Goal: Check status: Check status

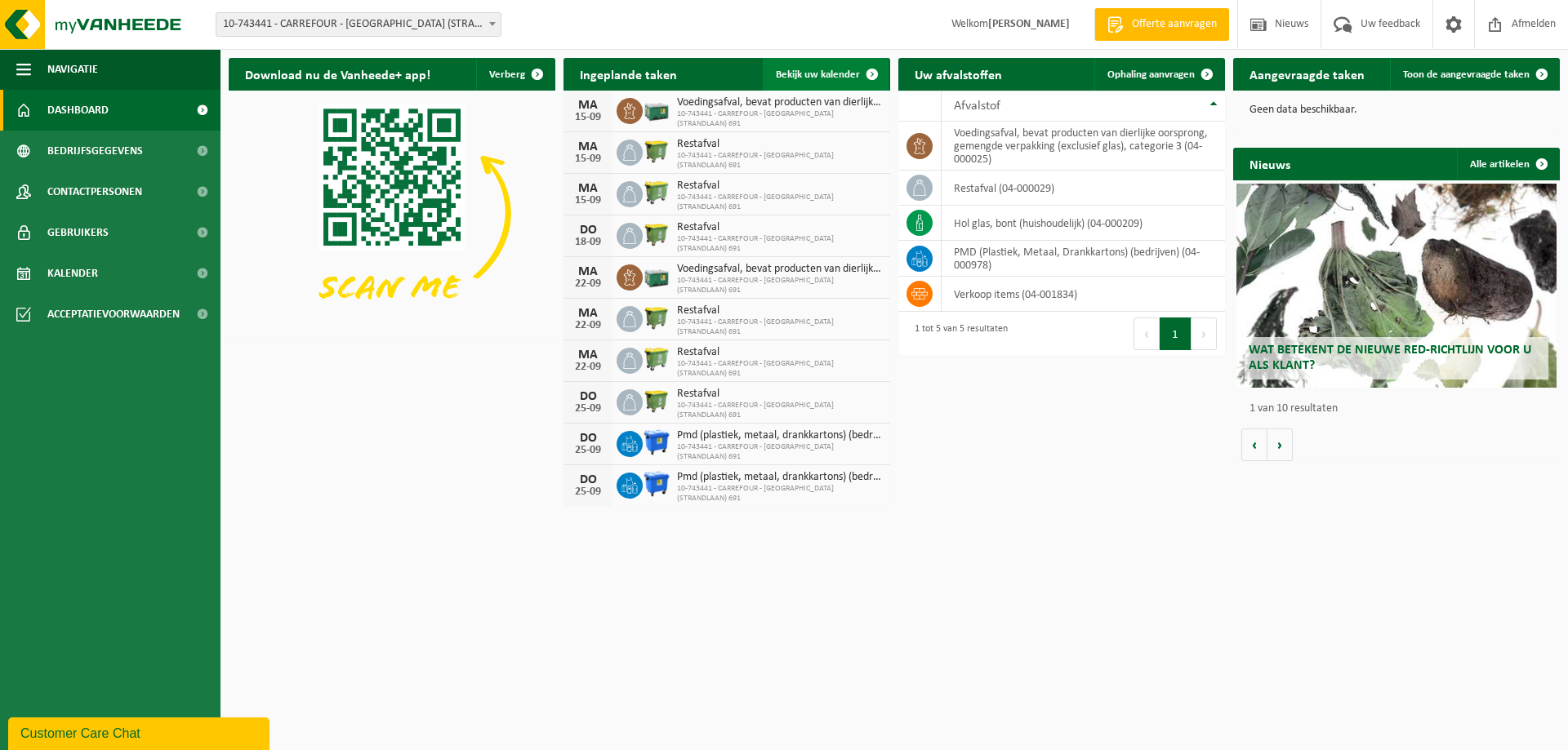
click at [868, 72] on span at bounding box center [872, 74] width 32 height 32
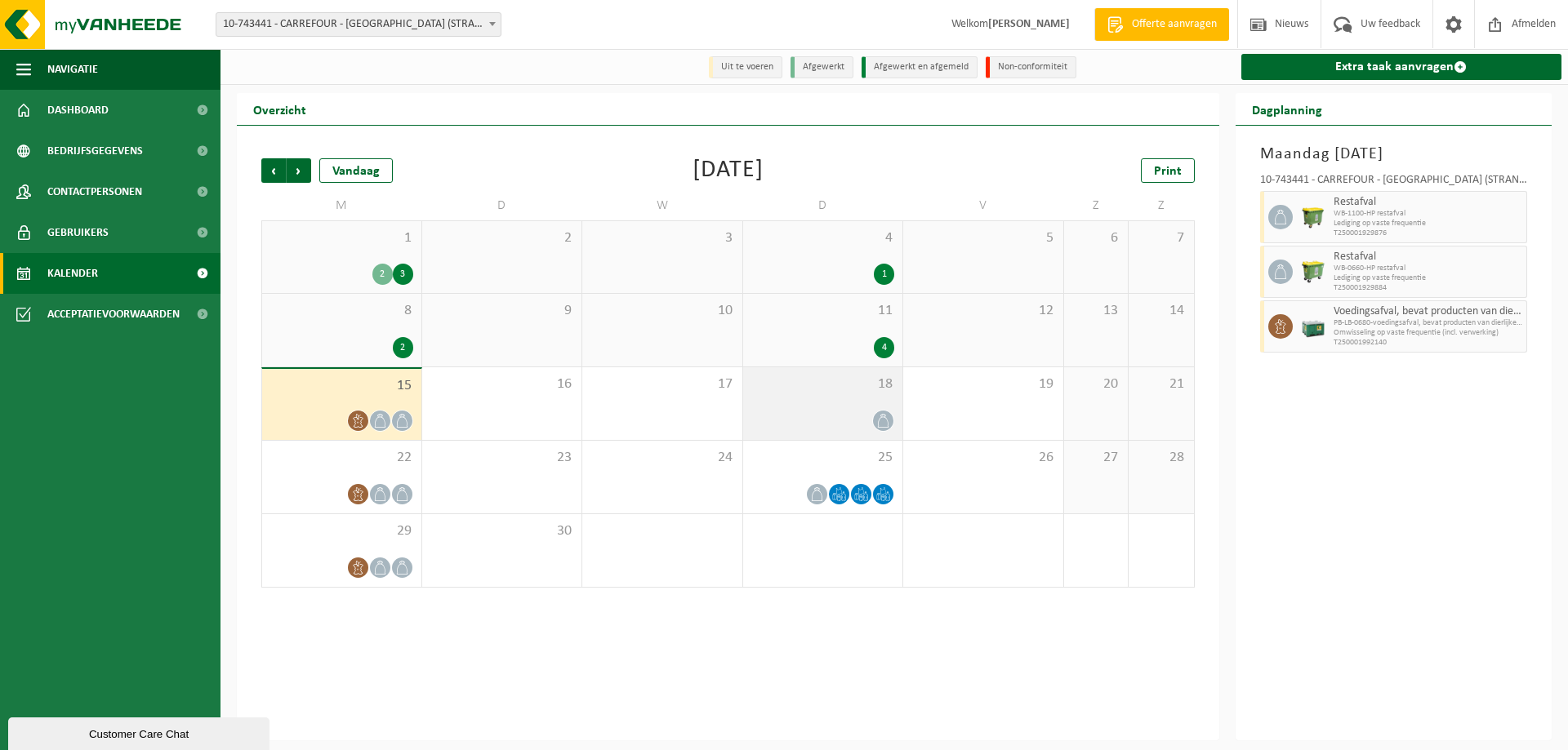
click at [849, 412] on div at bounding box center [823, 421] width 143 height 22
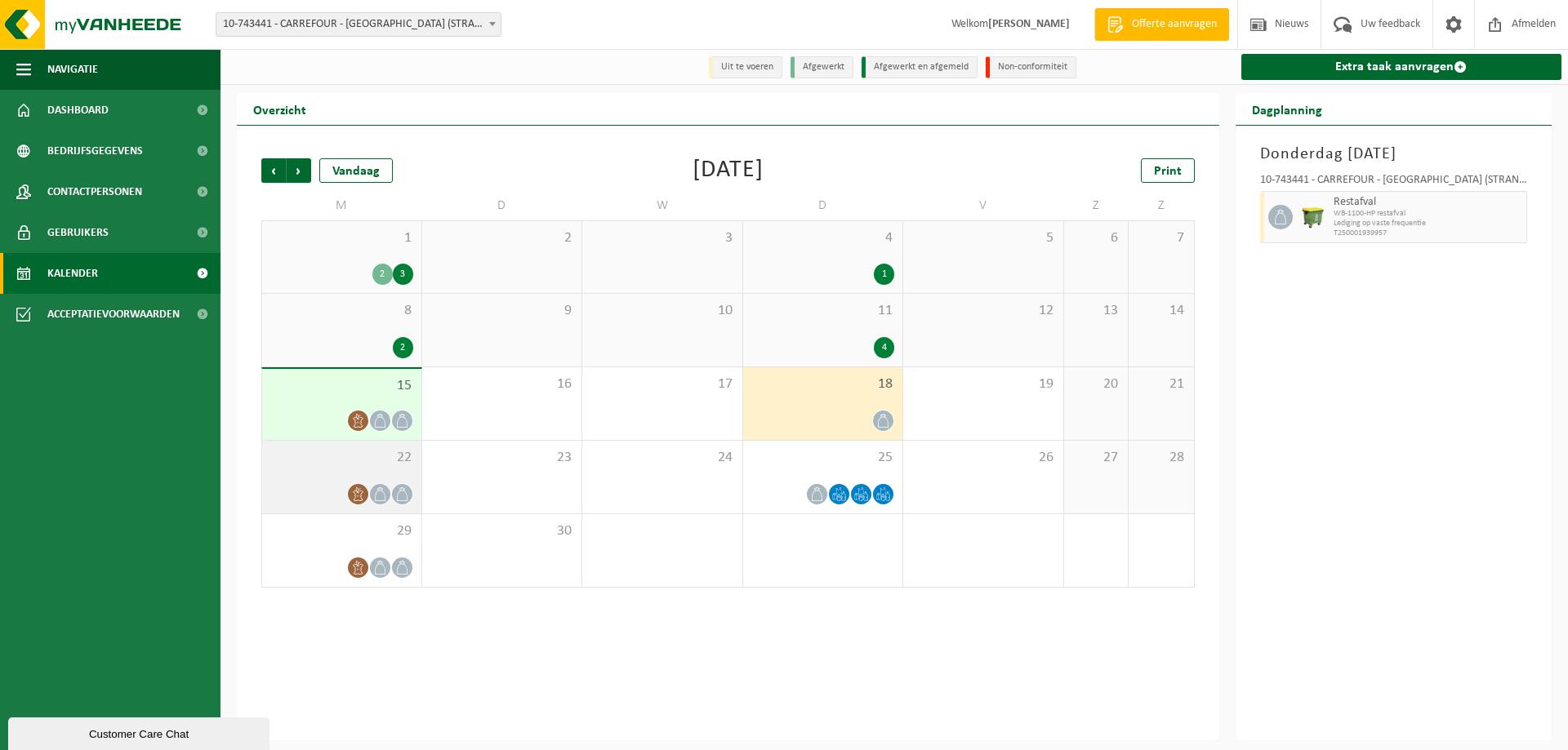
click at [351, 501] on icon at bounding box center [358, 494] width 14 height 14
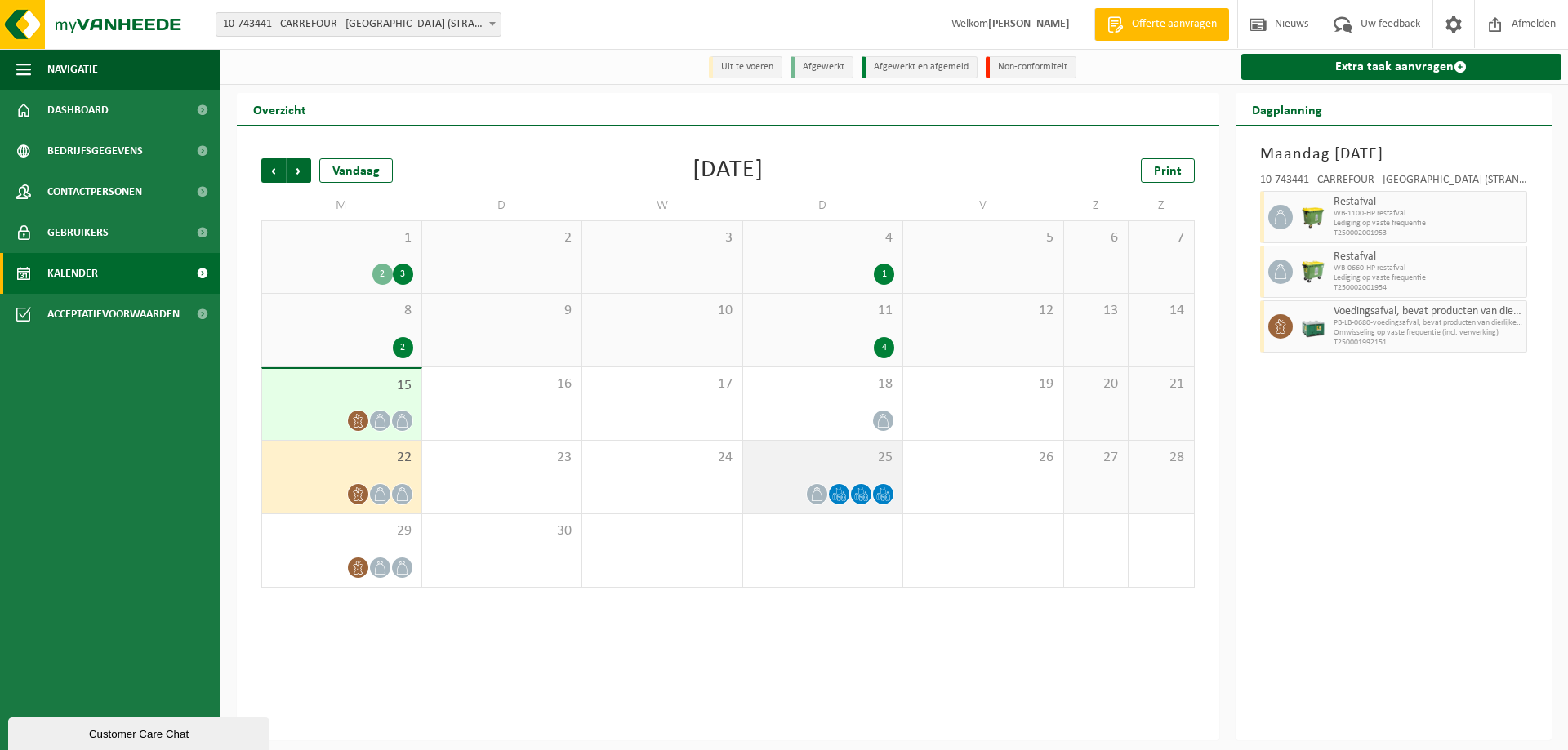
click at [811, 479] on div "25" at bounding box center [823, 477] width 160 height 73
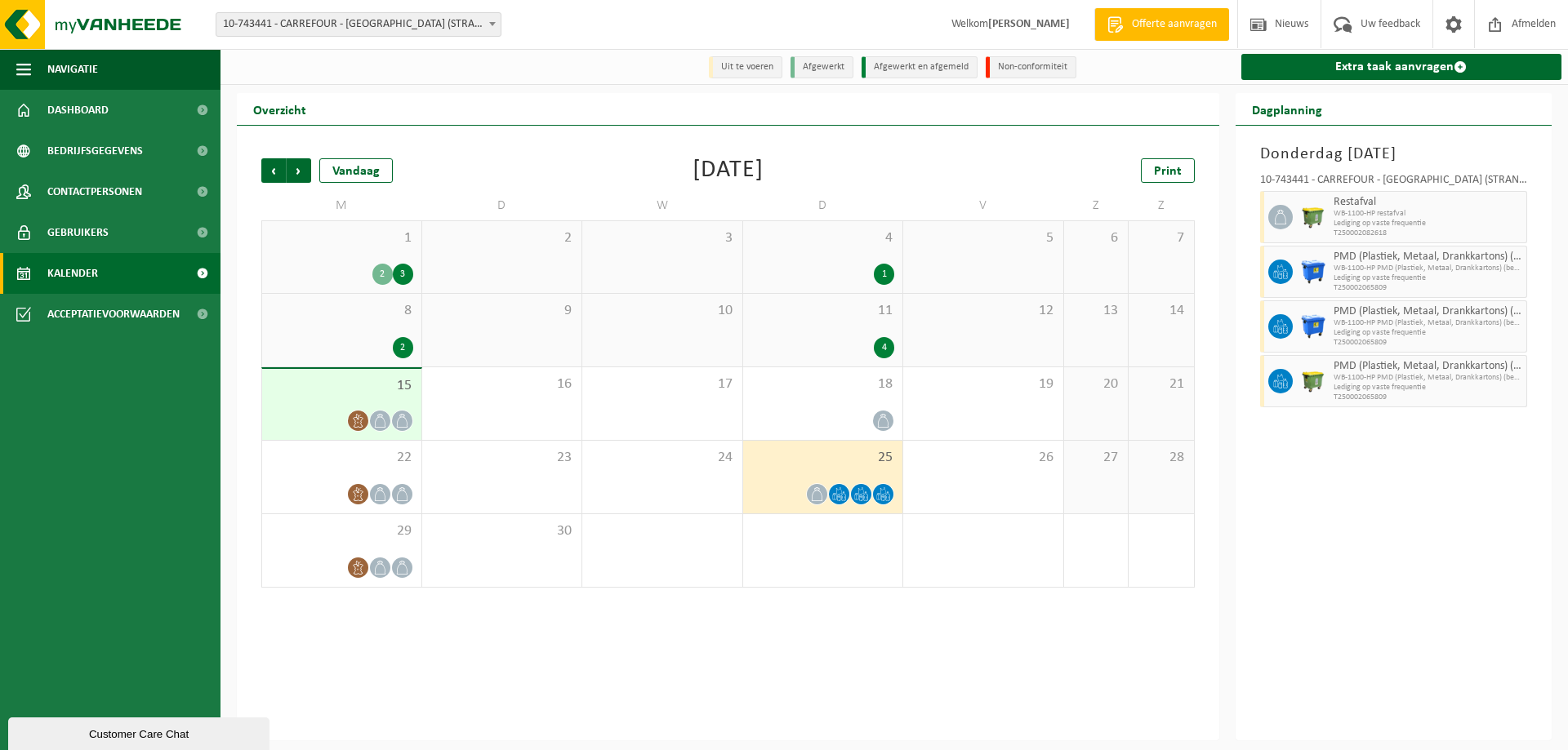
click at [884, 256] on div "4 1" at bounding box center [823, 257] width 160 height 72
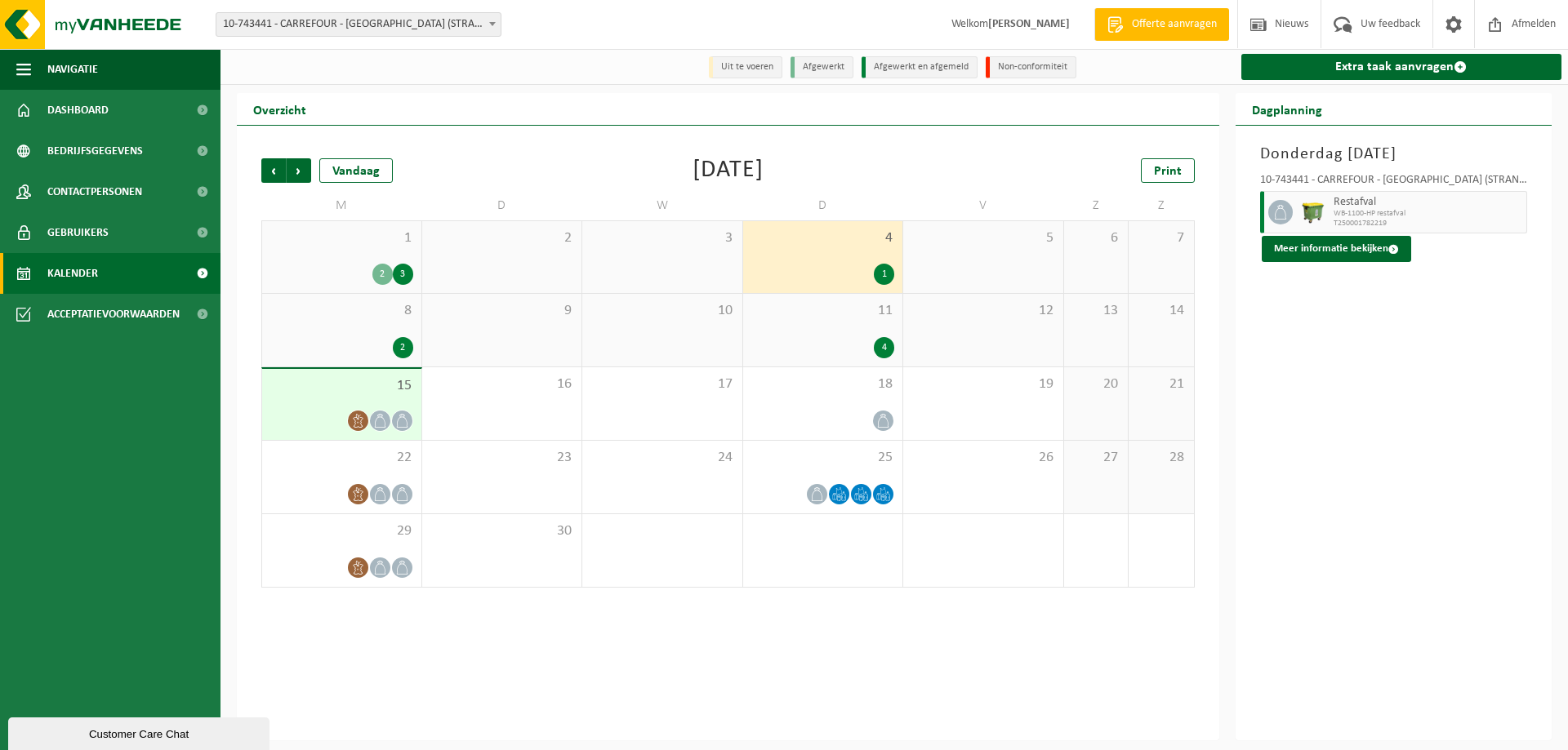
click at [871, 347] on div "4" at bounding box center [823, 347] width 143 height 21
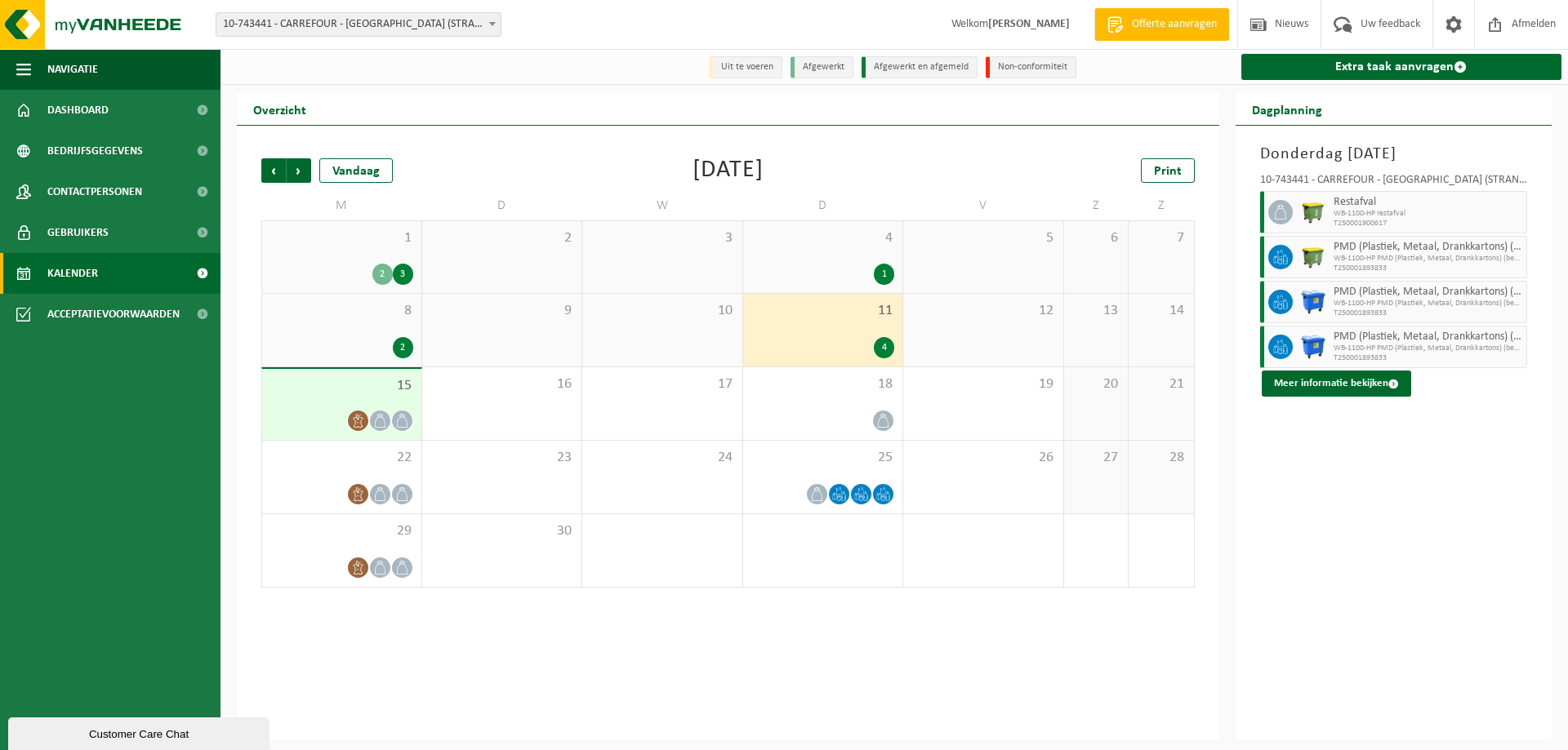
click at [360, 346] on div "2" at bounding box center [341, 347] width 143 height 21
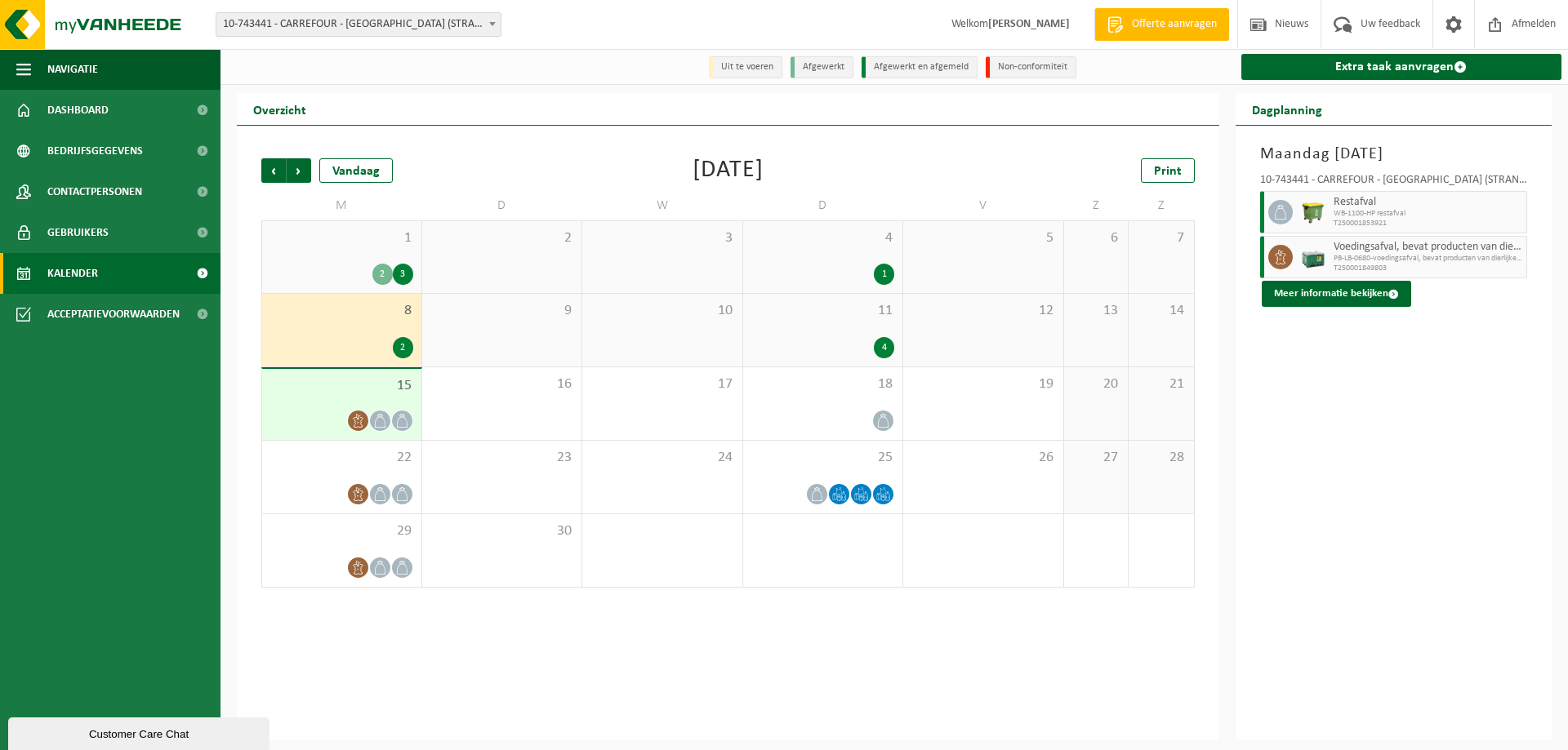
click at [343, 261] on div "1 2 3" at bounding box center [342, 257] width 160 height 72
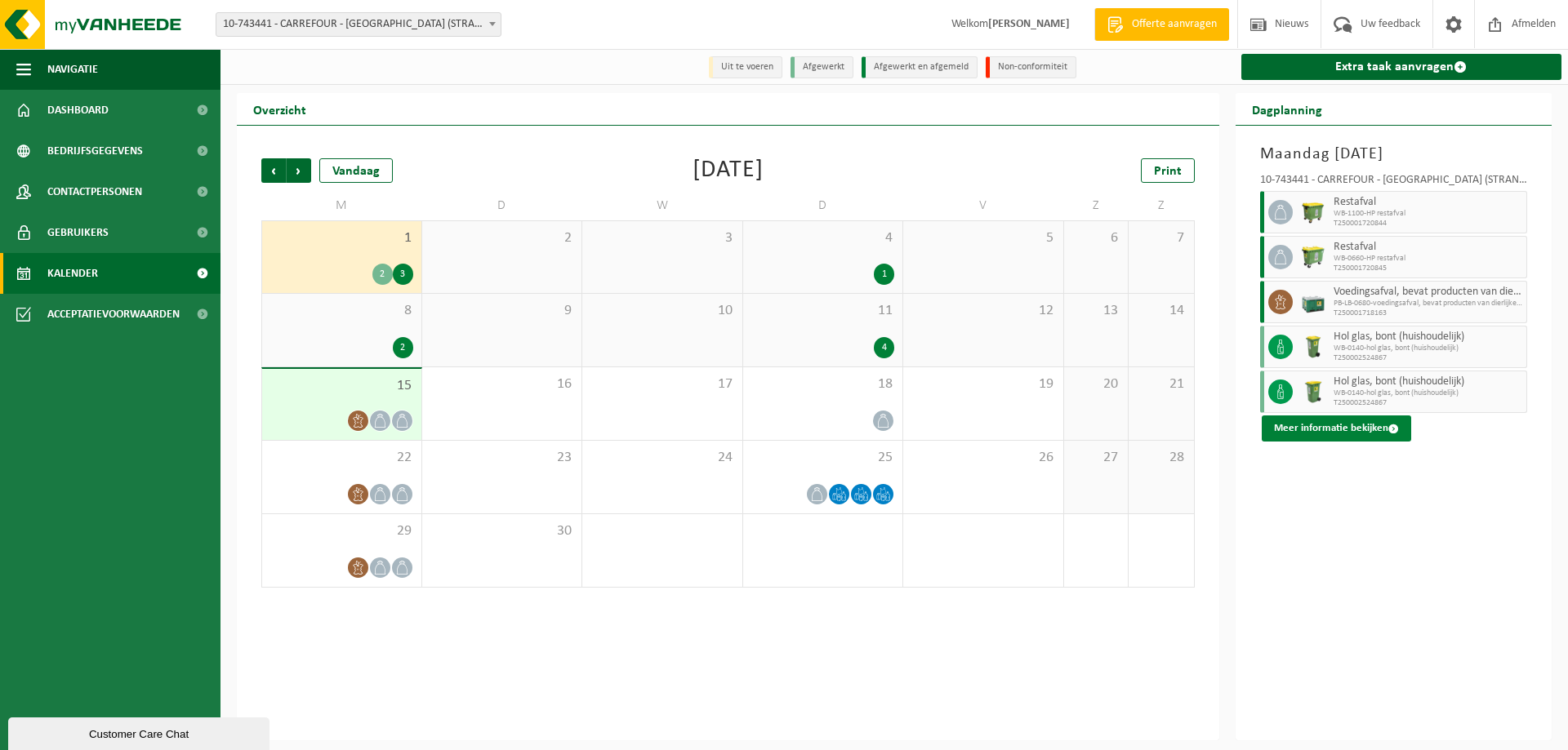
click at [1359, 431] on button "Meer informatie bekijken" at bounding box center [1336, 428] width 149 height 26
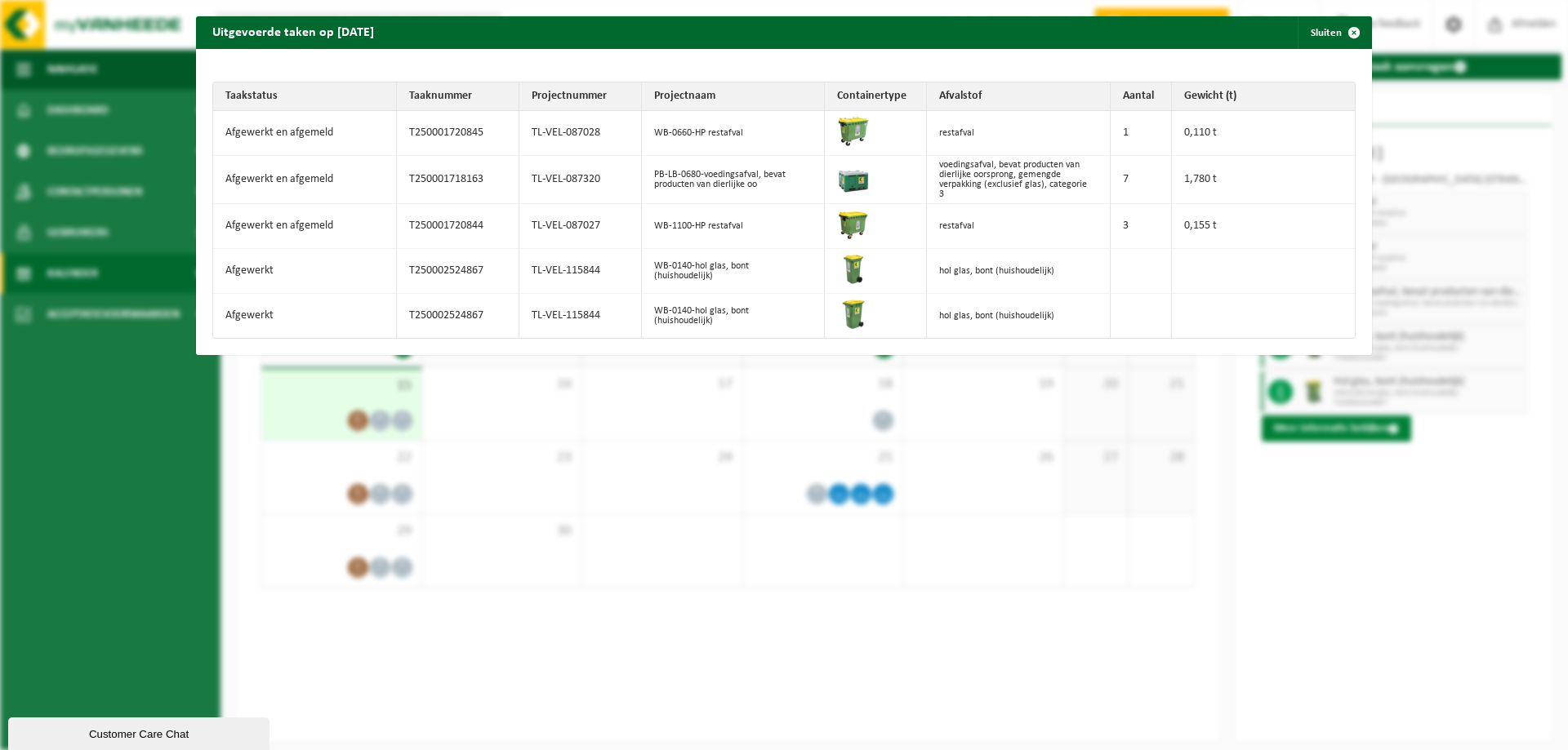
click at [1359, 431] on div "Uitgevoerde taken op [DATE] Sluiten Taakstatus Taaknummer Projectnummer Project…" at bounding box center [784, 375] width 1568 height 750
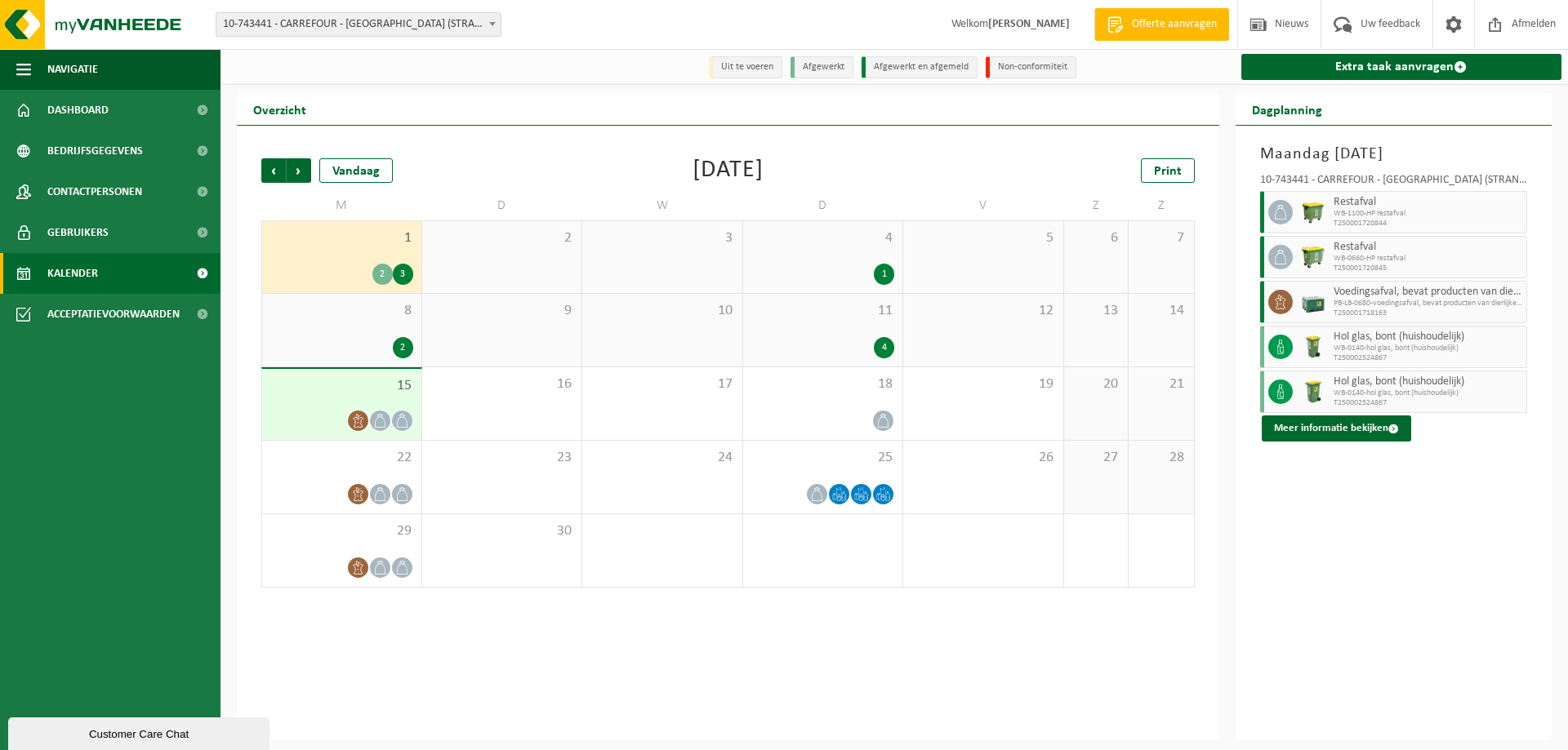
click at [363, 392] on span "15" at bounding box center [341, 385] width 143 height 18
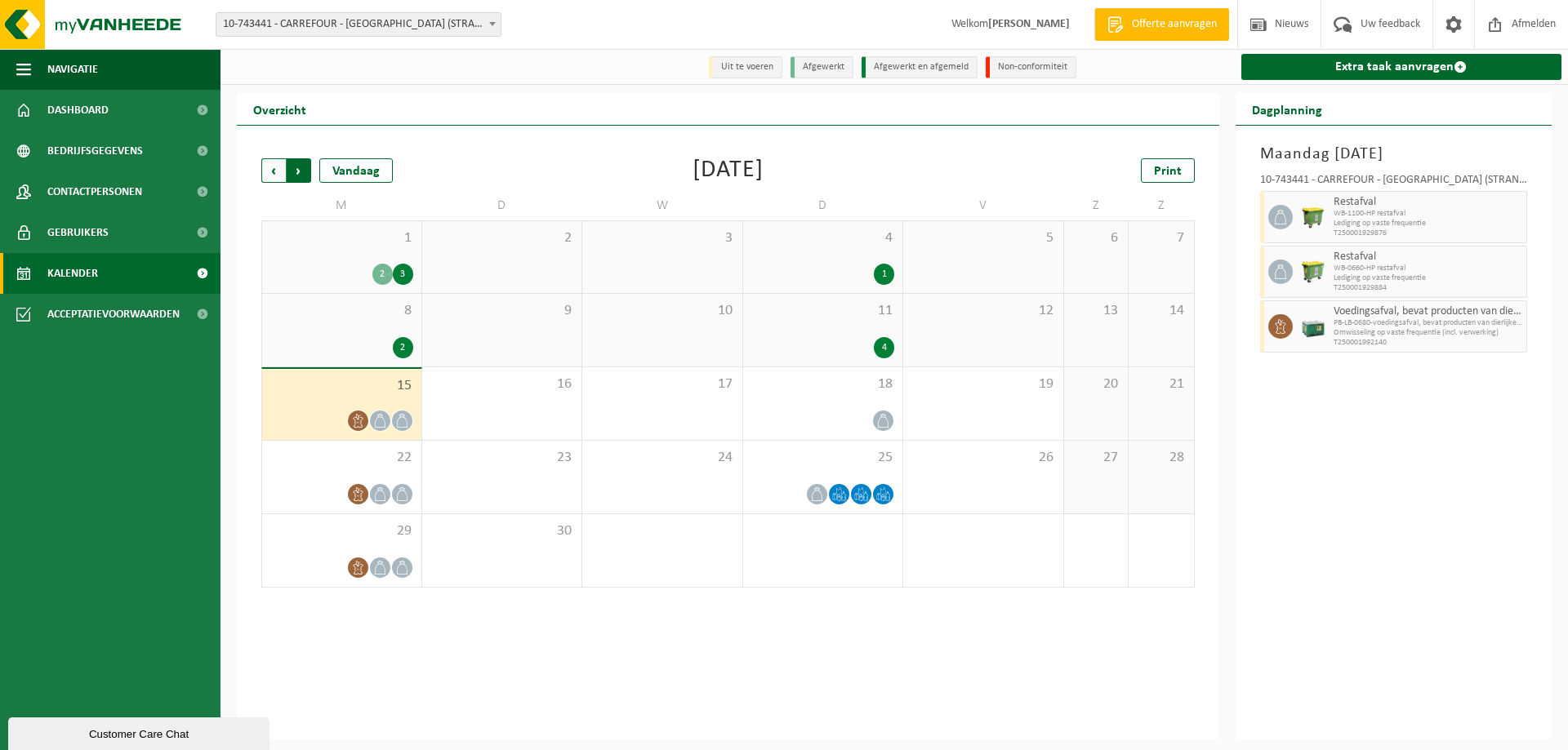
click at [266, 176] on span "Vorige" at bounding box center [273, 171] width 25 height 25
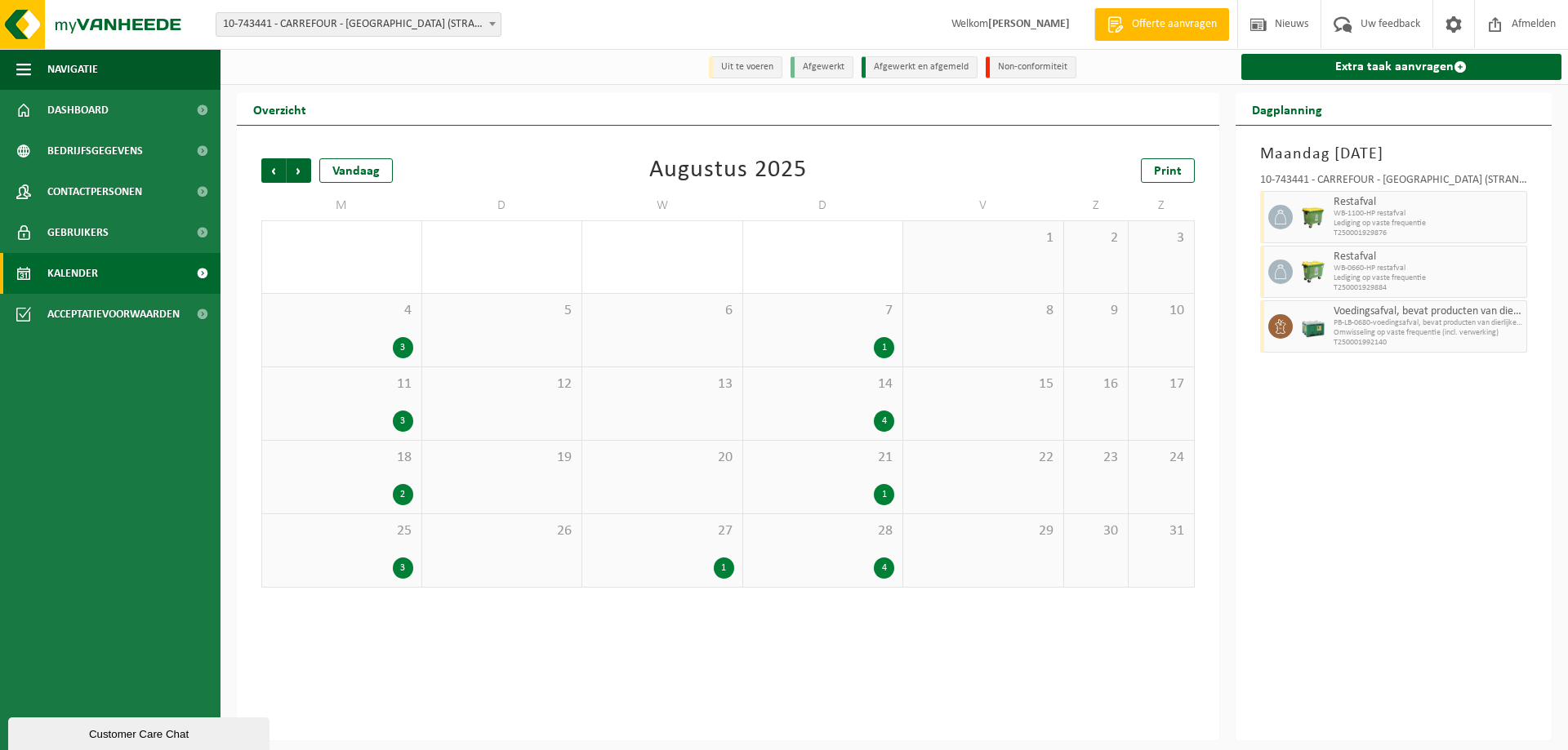
click at [357, 337] on div "4 3" at bounding box center [342, 330] width 160 height 73
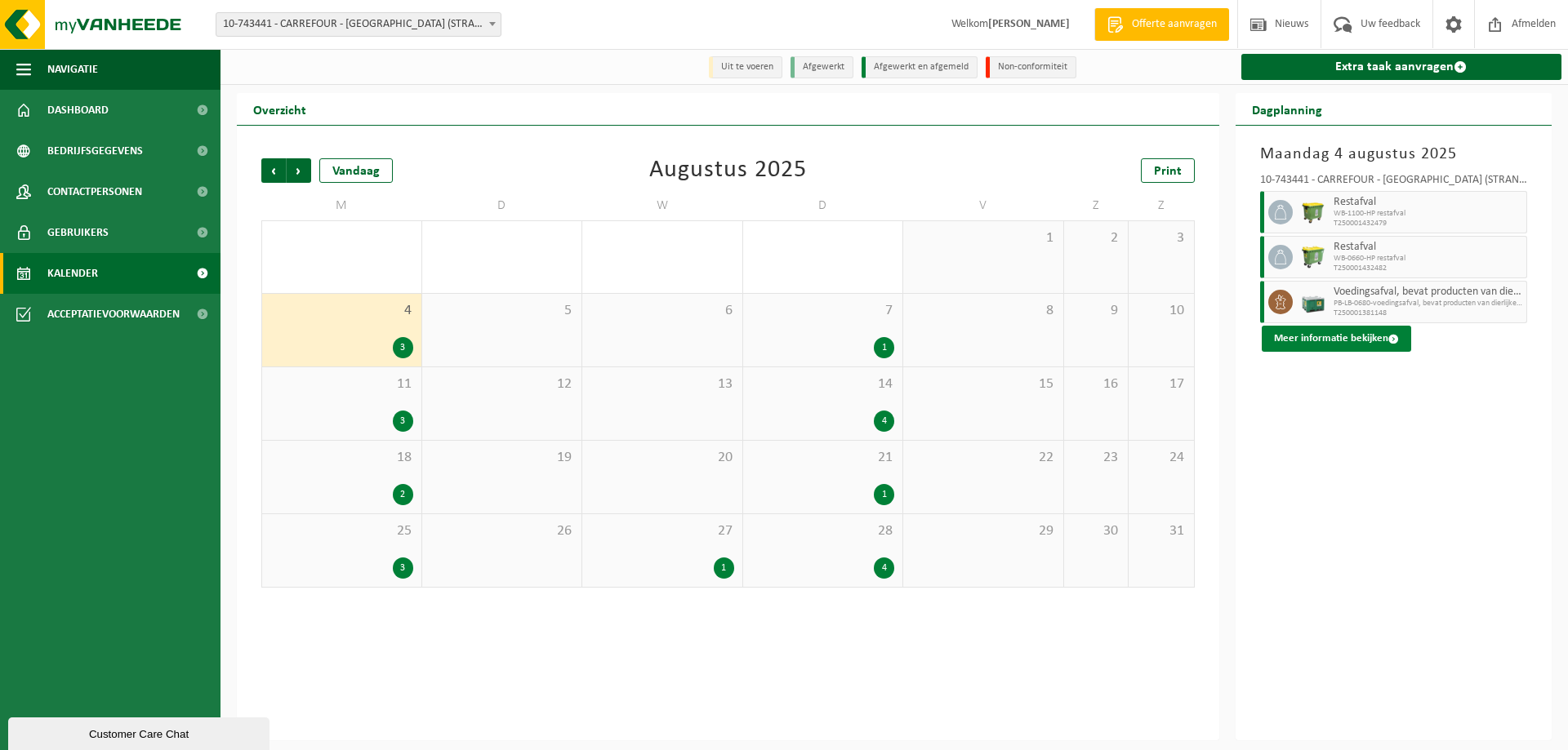
click at [1371, 344] on button "Meer informatie bekijken" at bounding box center [1336, 339] width 149 height 26
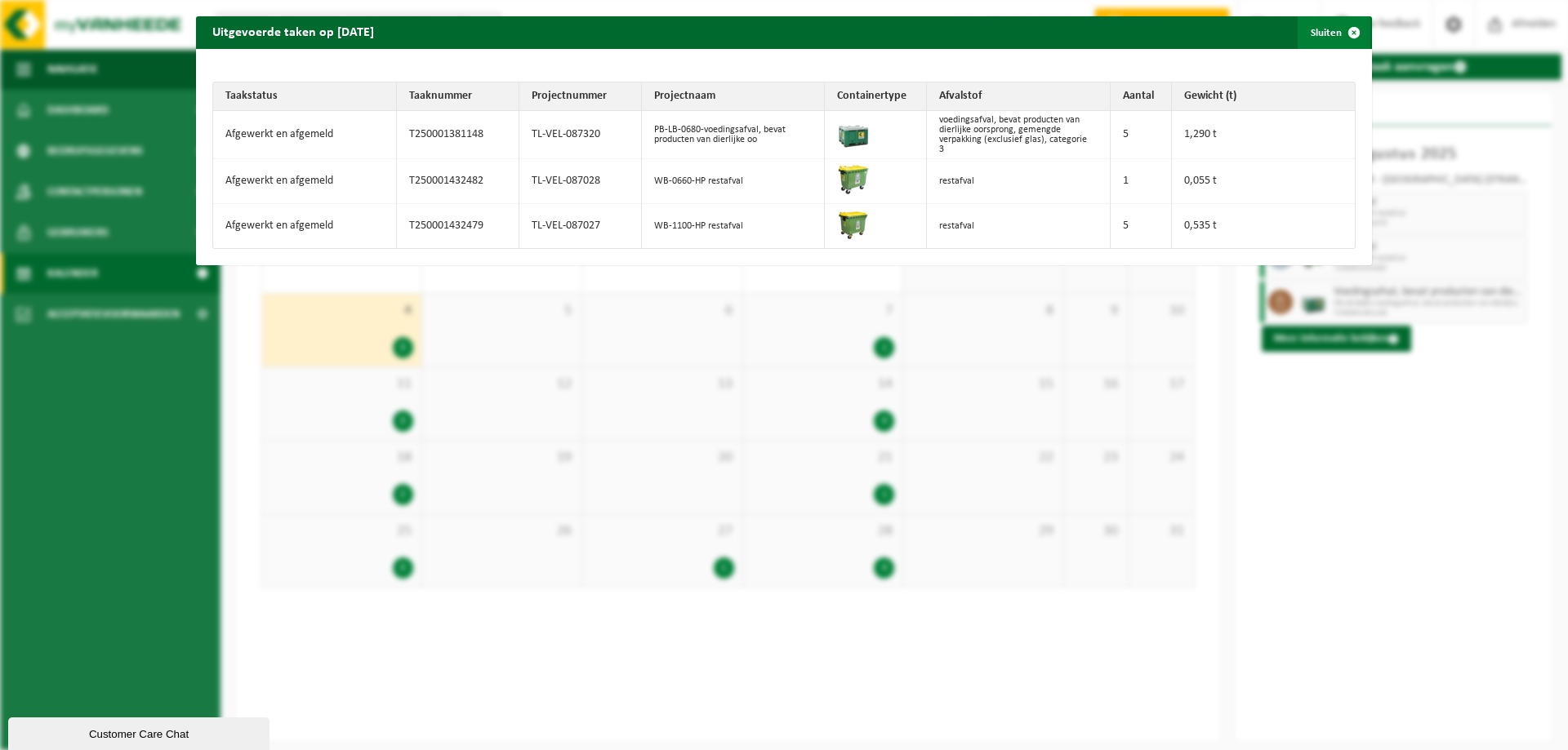
click at [1343, 31] on span "button" at bounding box center [1354, 32] width 32 height 32
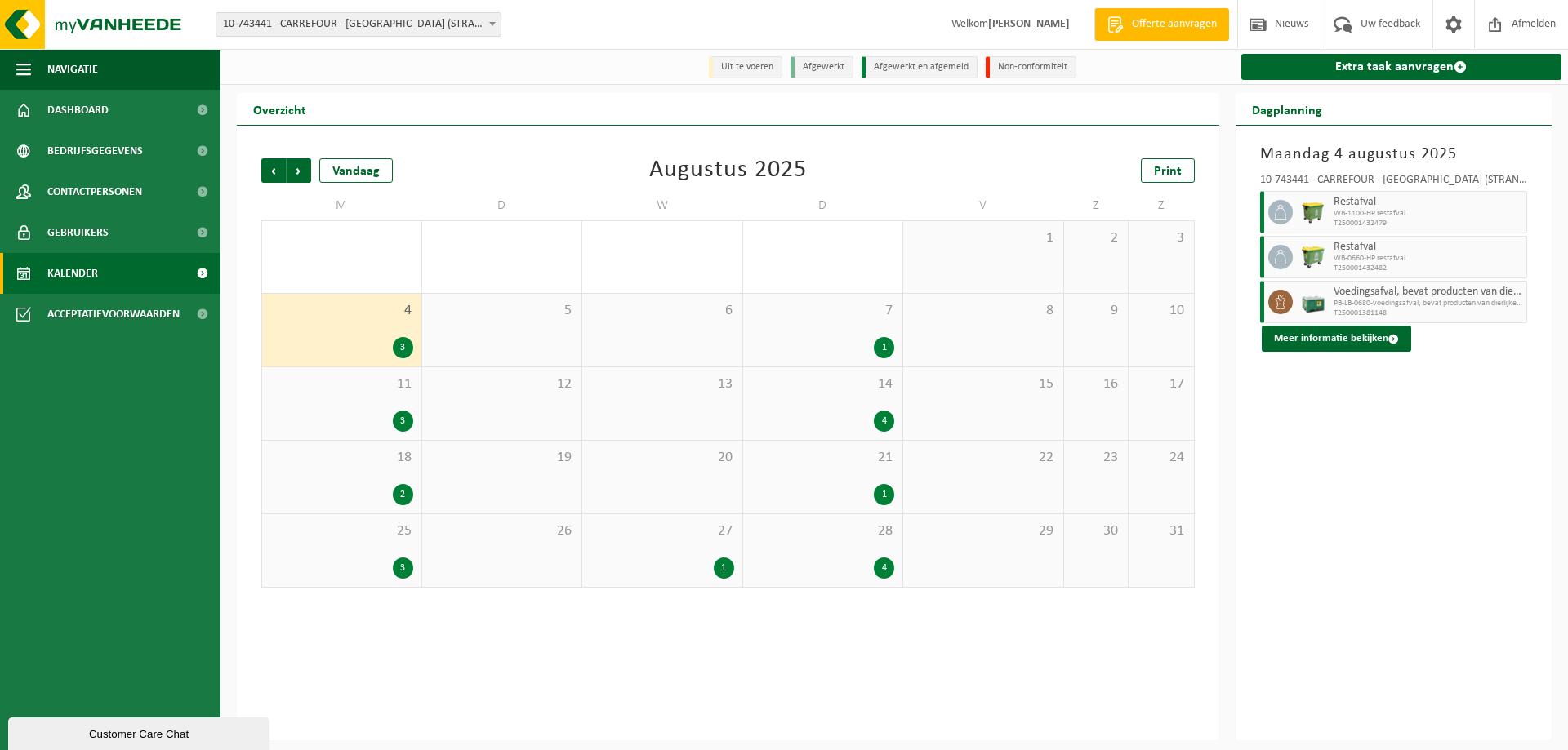
click at [334, 417] on div "3" at bounding box center [341, 421] width 143 height 21
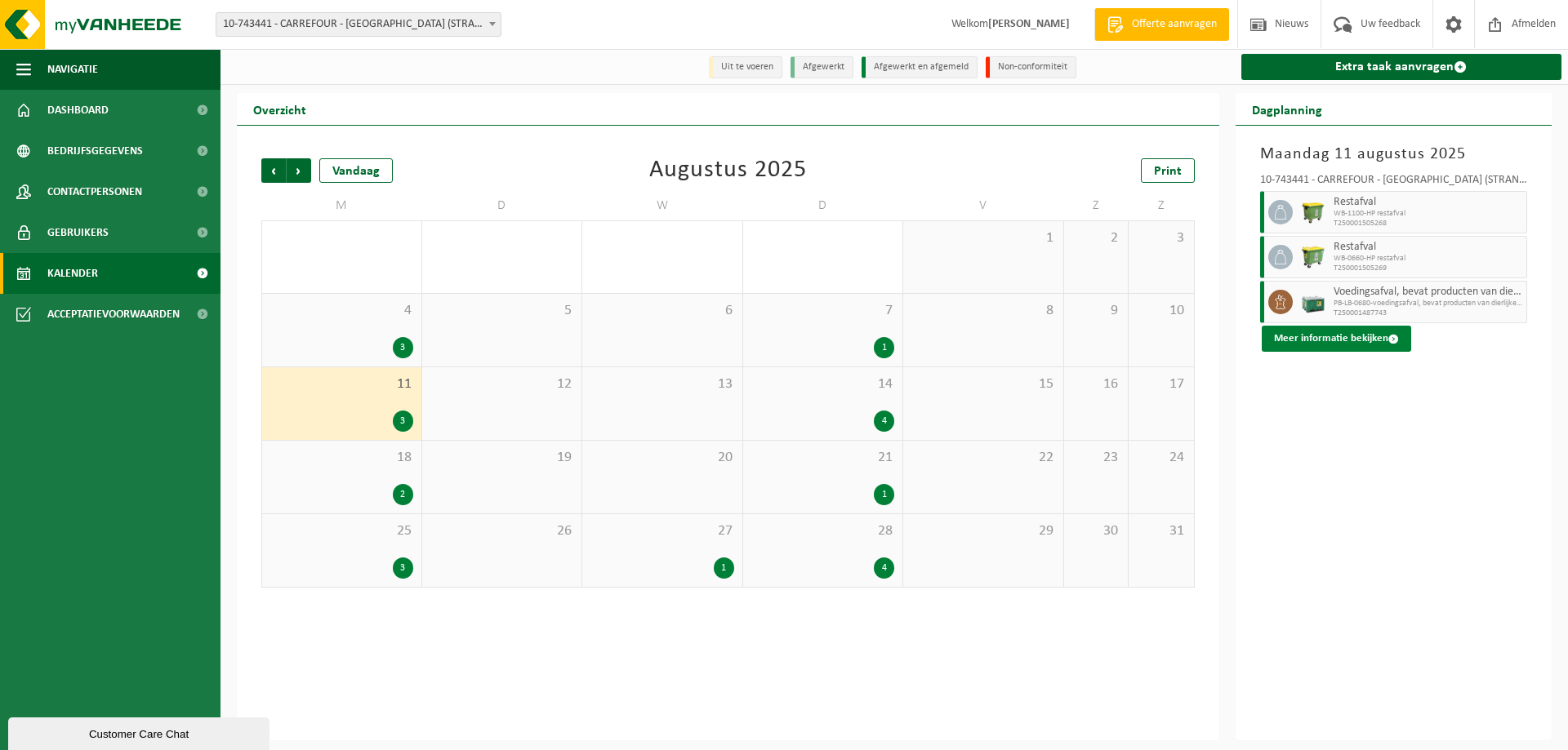
click at [1348, 340] on button "Meer informatie bekijken" at bounding box center [1336, 339] width 149 height 26
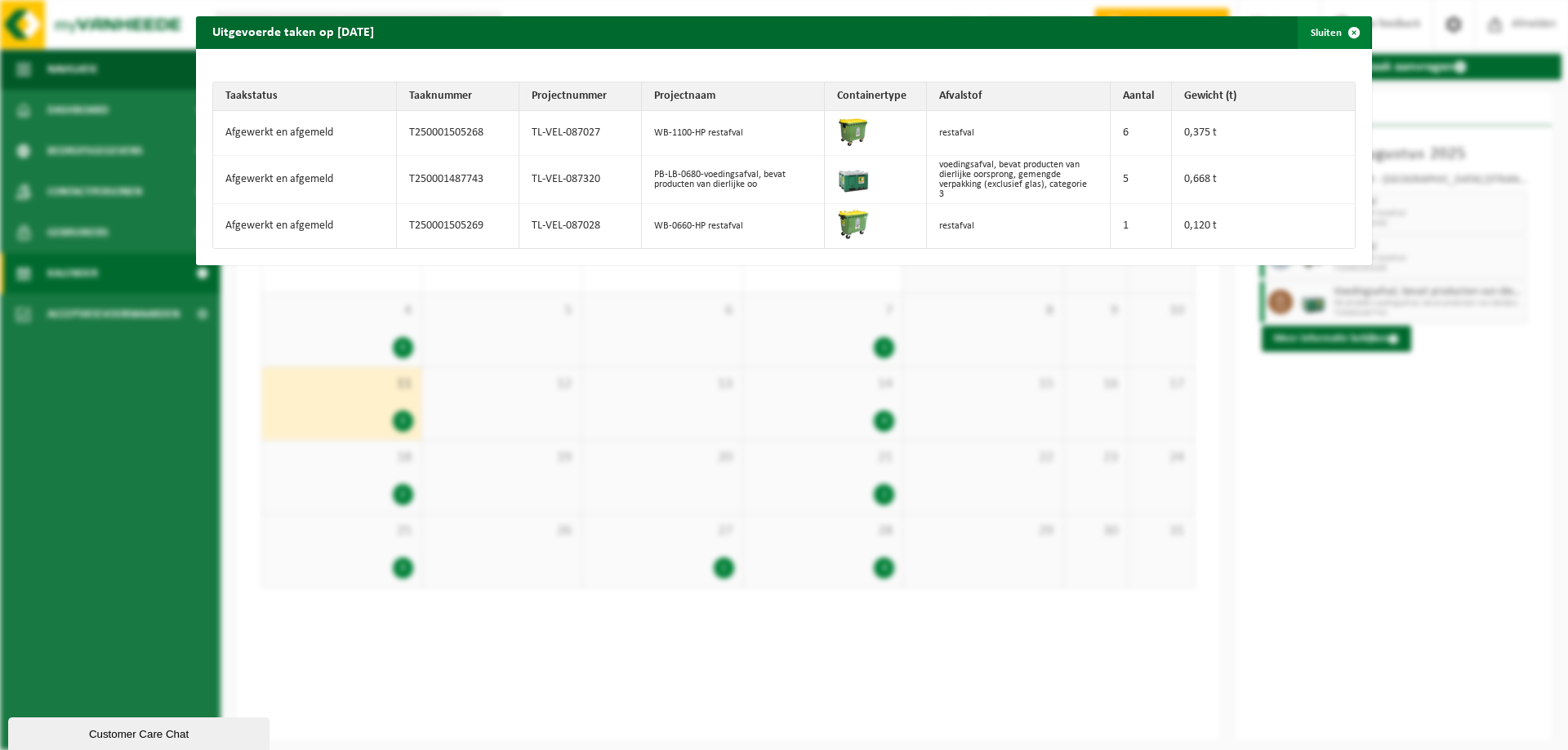
click at [1340, 31] on span "button" at bounding box center [1354, 32] width 32 height 32
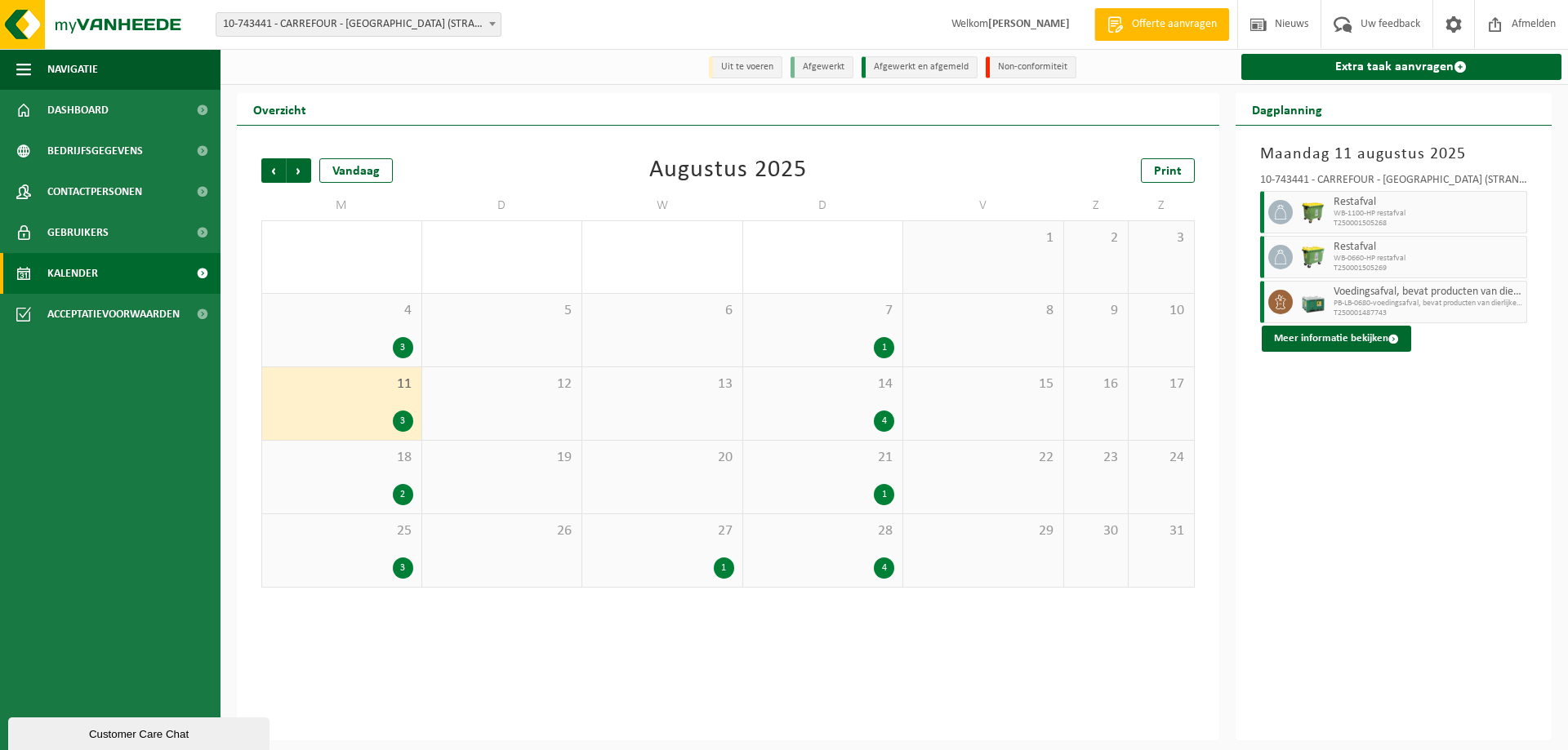
click at [343, 483] on div "18 2" at bounding box center [342, 477] width 160 height 73
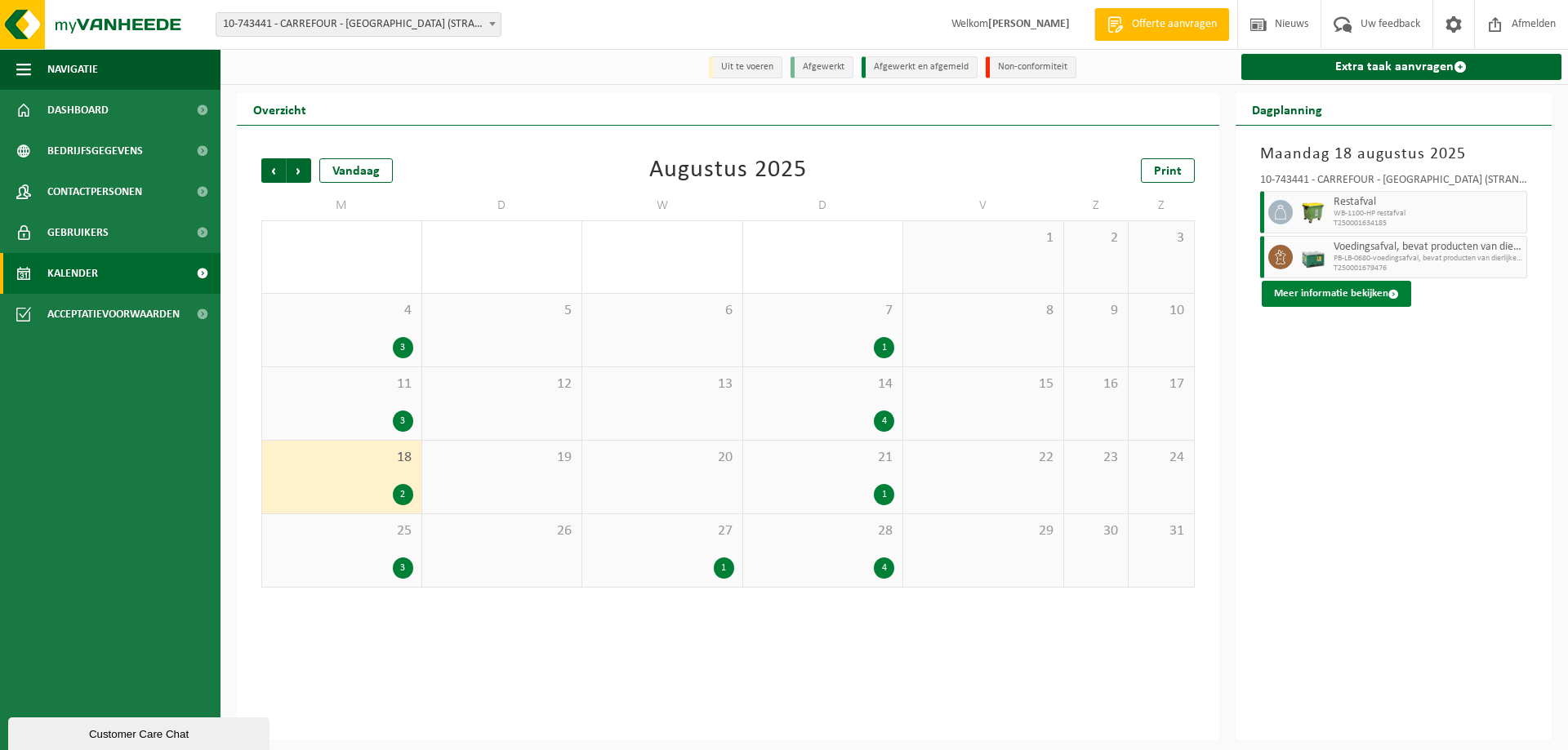
click at [1371, 299] on button "Meer informatie bekijken" at bounding box center [1336, 294] width 149 height 26
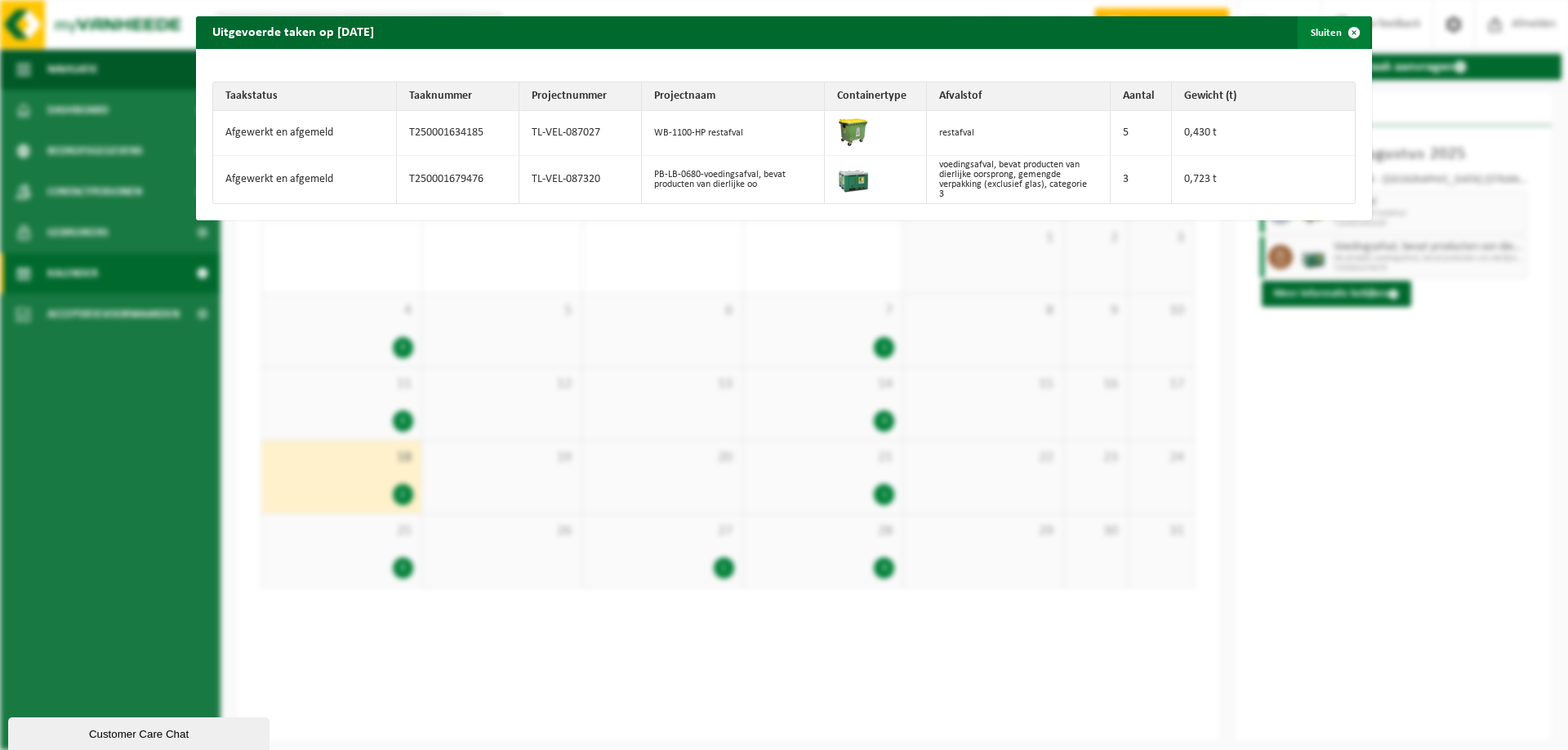
click at [1348, 33] on span "button" at bounding box center [1354, 32] width 32 height 32
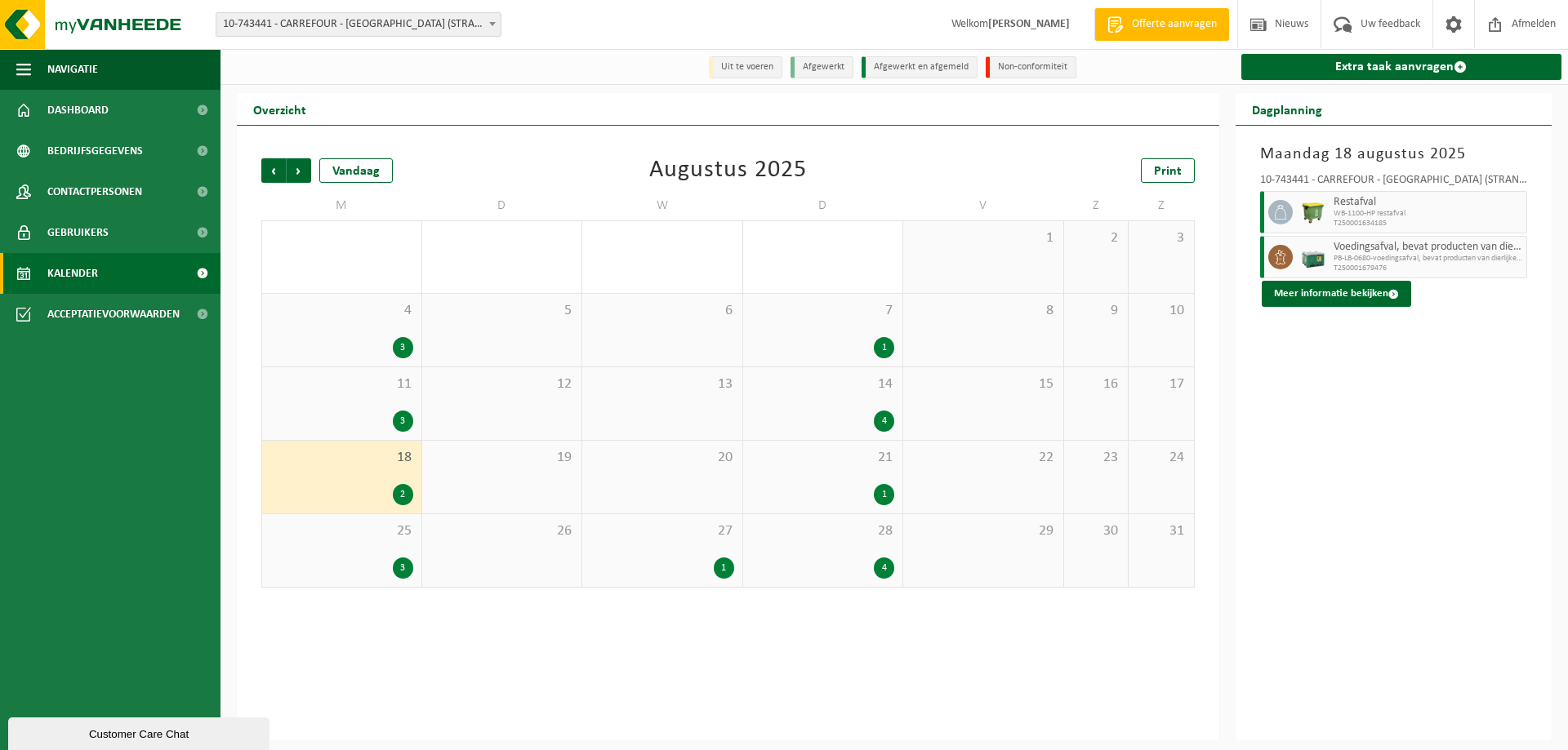
click at [335, 563] on div "3" at bounding box center [341, 568] width 143 height 21
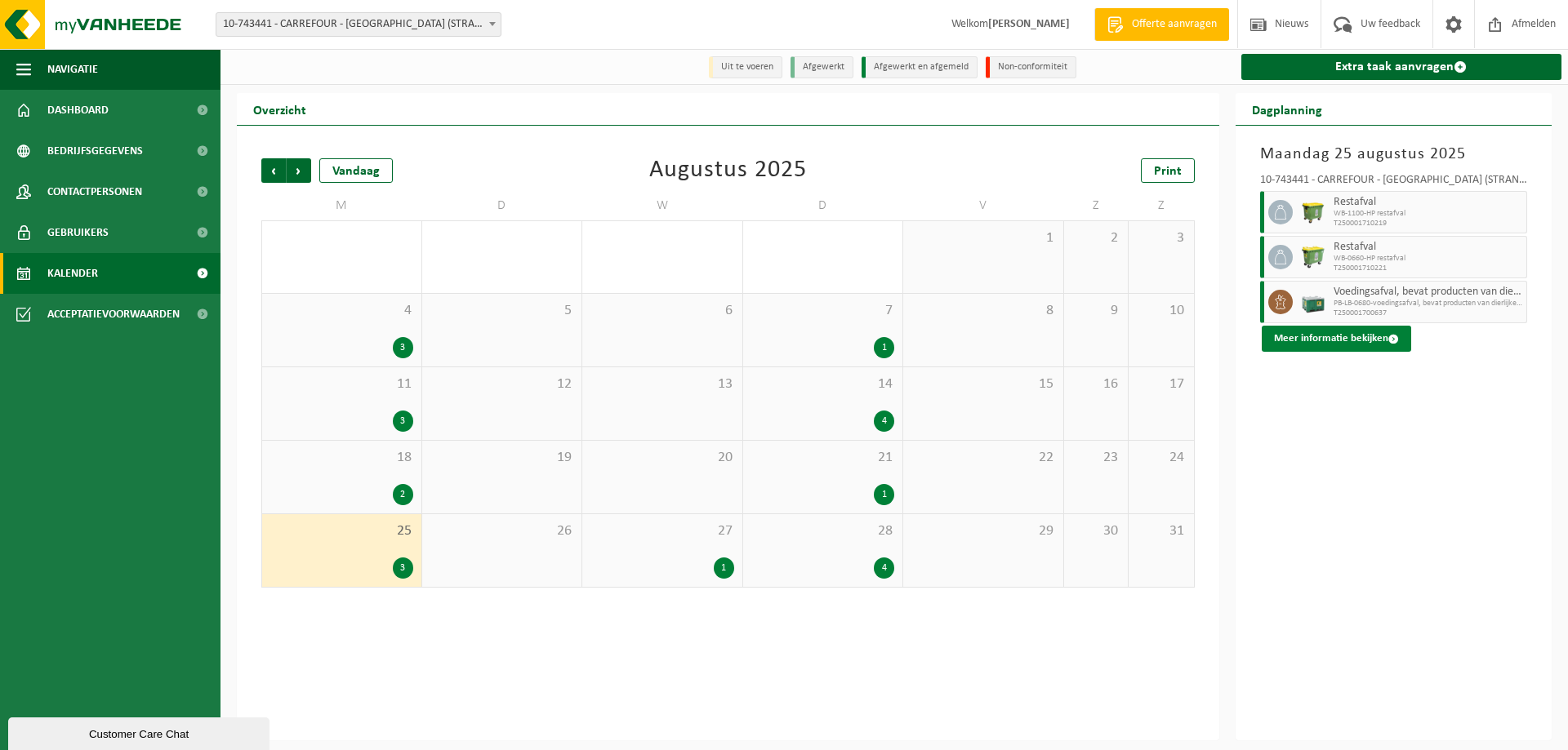
click at [1349, 341] on button "Meer informatie bekijken" at bounding box center [1336, 339] width 149 height 26
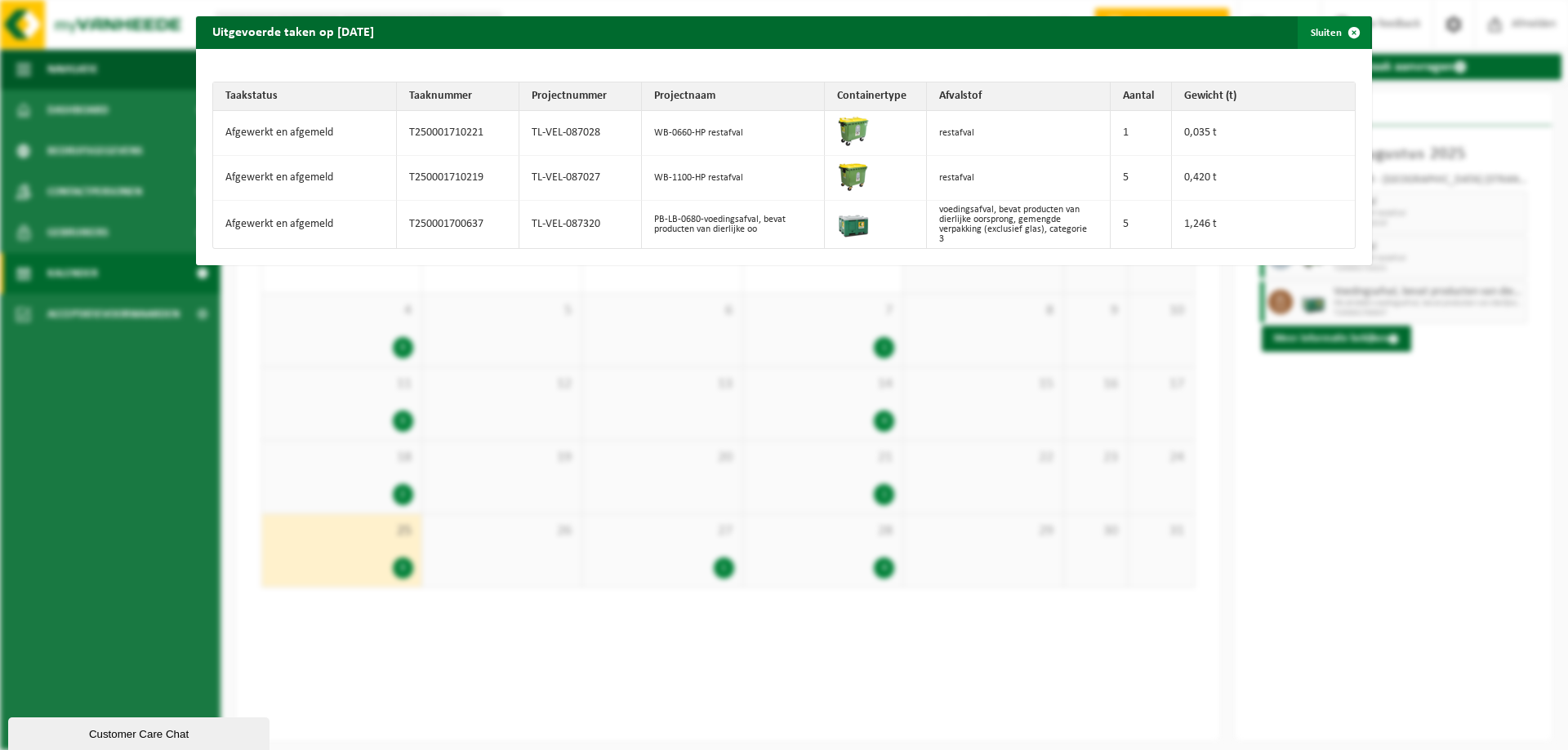
click at [1346, 36] on span "button" at bounding box center [1354, 32] width 32 height 32
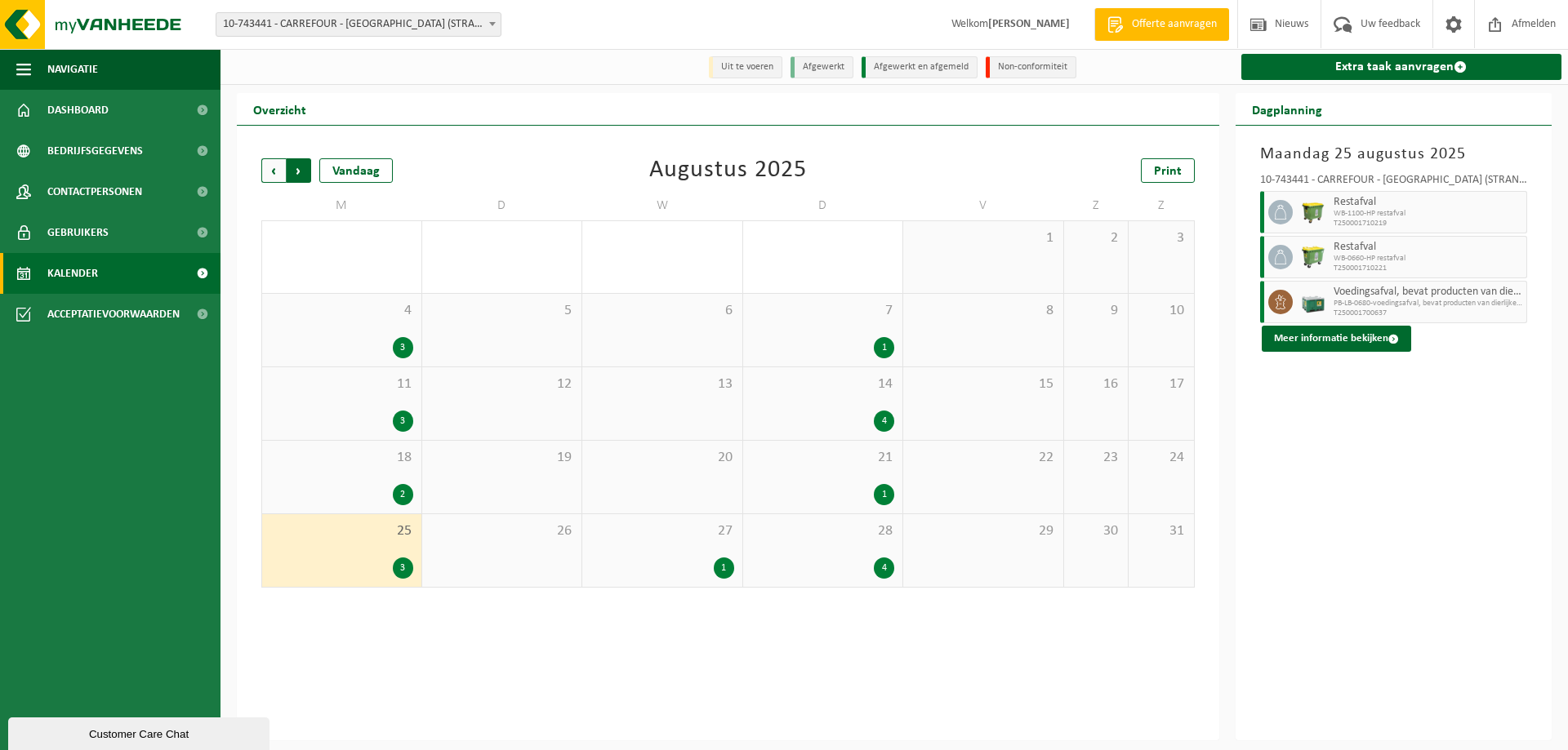
click at [268, 178] on span "Vorige" at bounding box center [273, 171] width 25 height 25
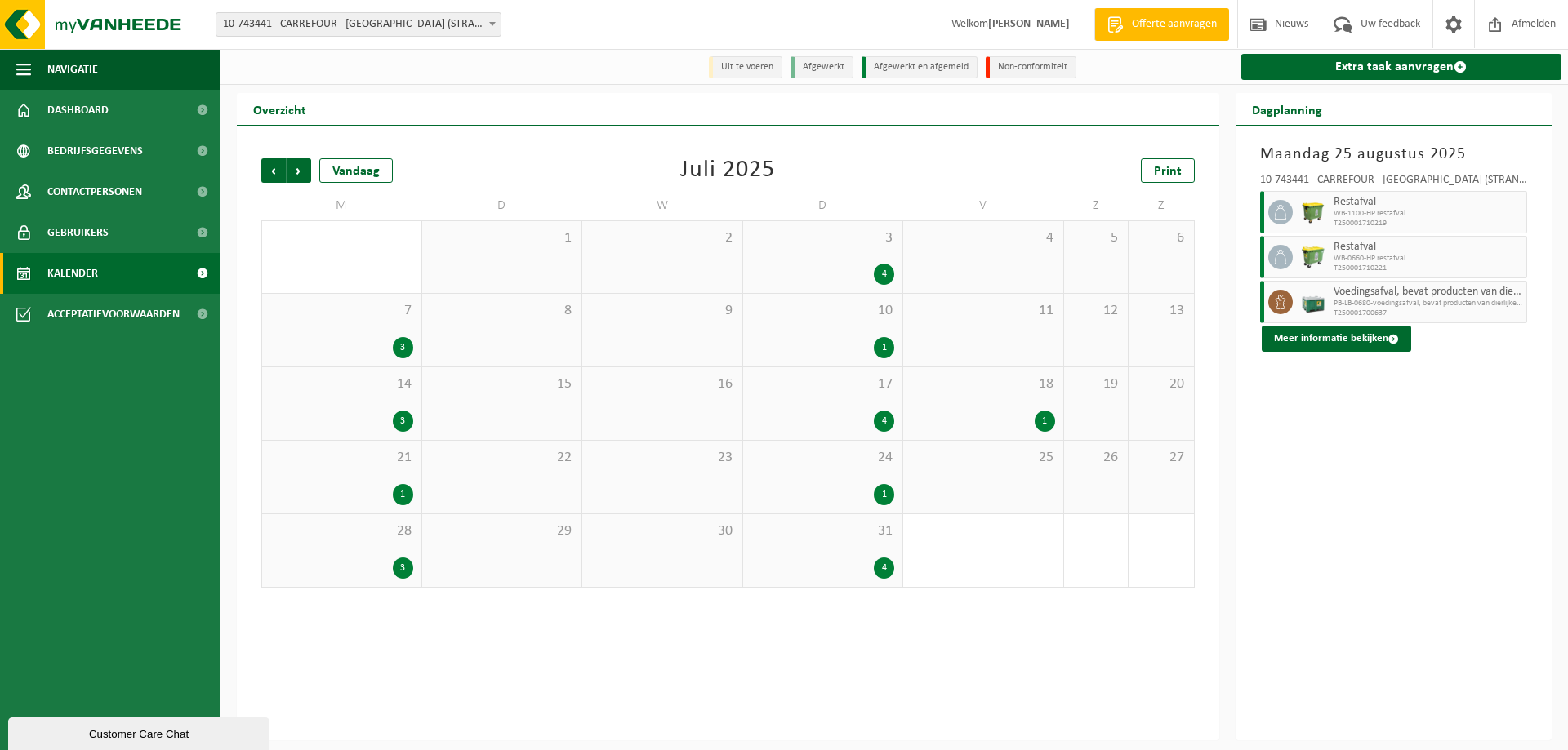
click at [333, 343] on div "3" at bounding box center [341, 347] width 143 height 21
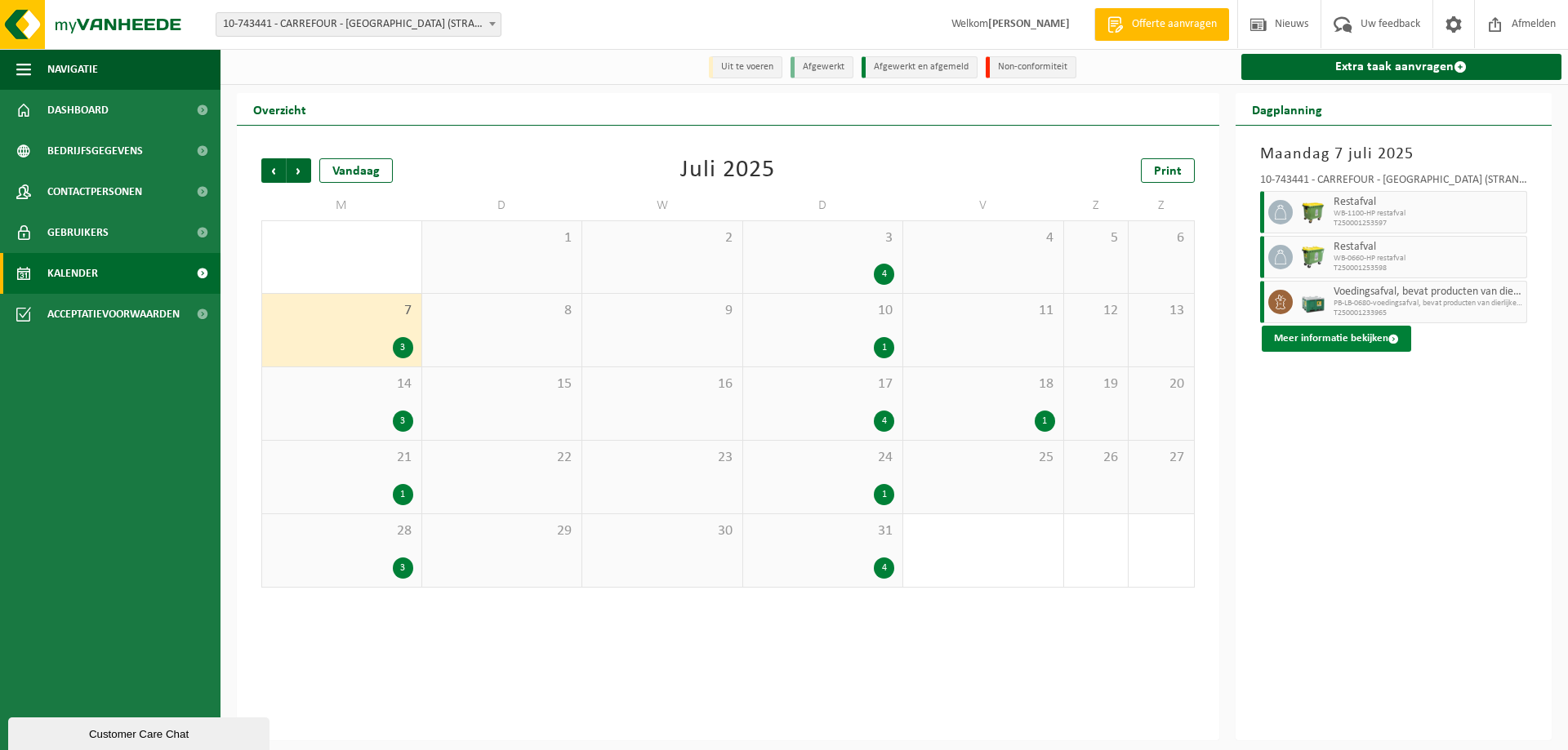
click at [1348, 345] on button "Meer informatie bekijken" at bounding box center [1336, 339] width 149 height 26
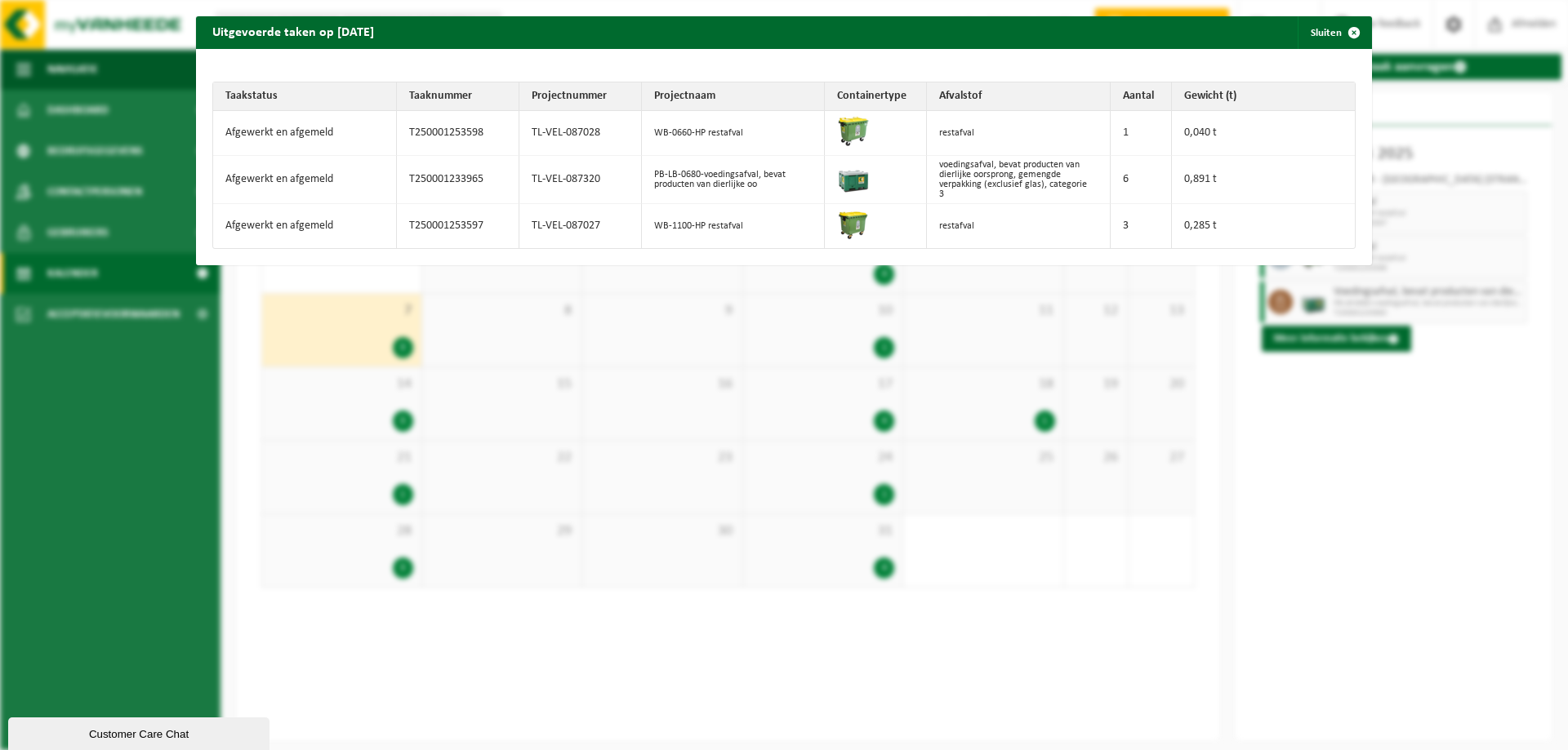
click at [1346, 23] on span "button" at bounding box center [1354, 32] width 32 height 32
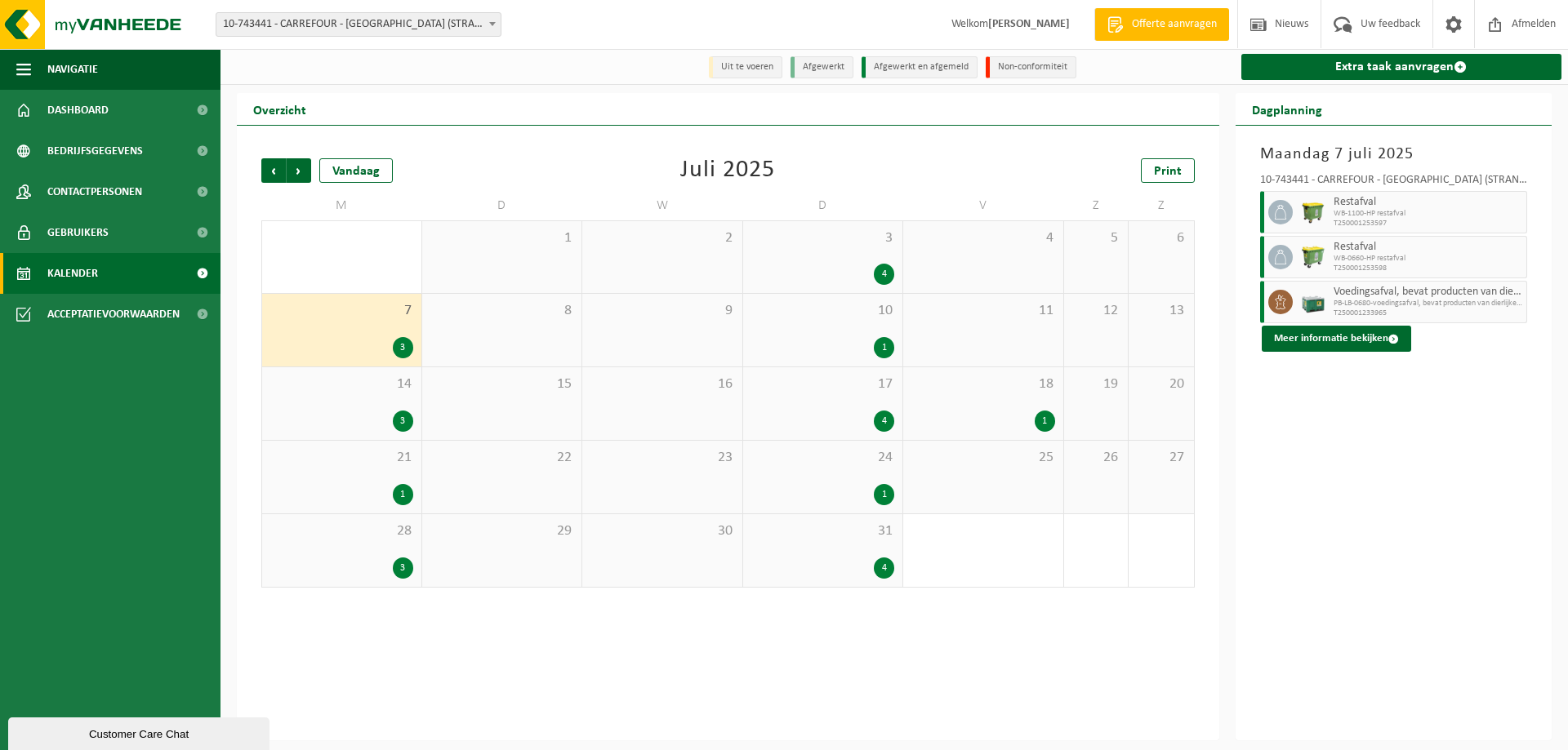
click at [323, 418] on div "3" at bounding box center [341, 421] width 143 height 21
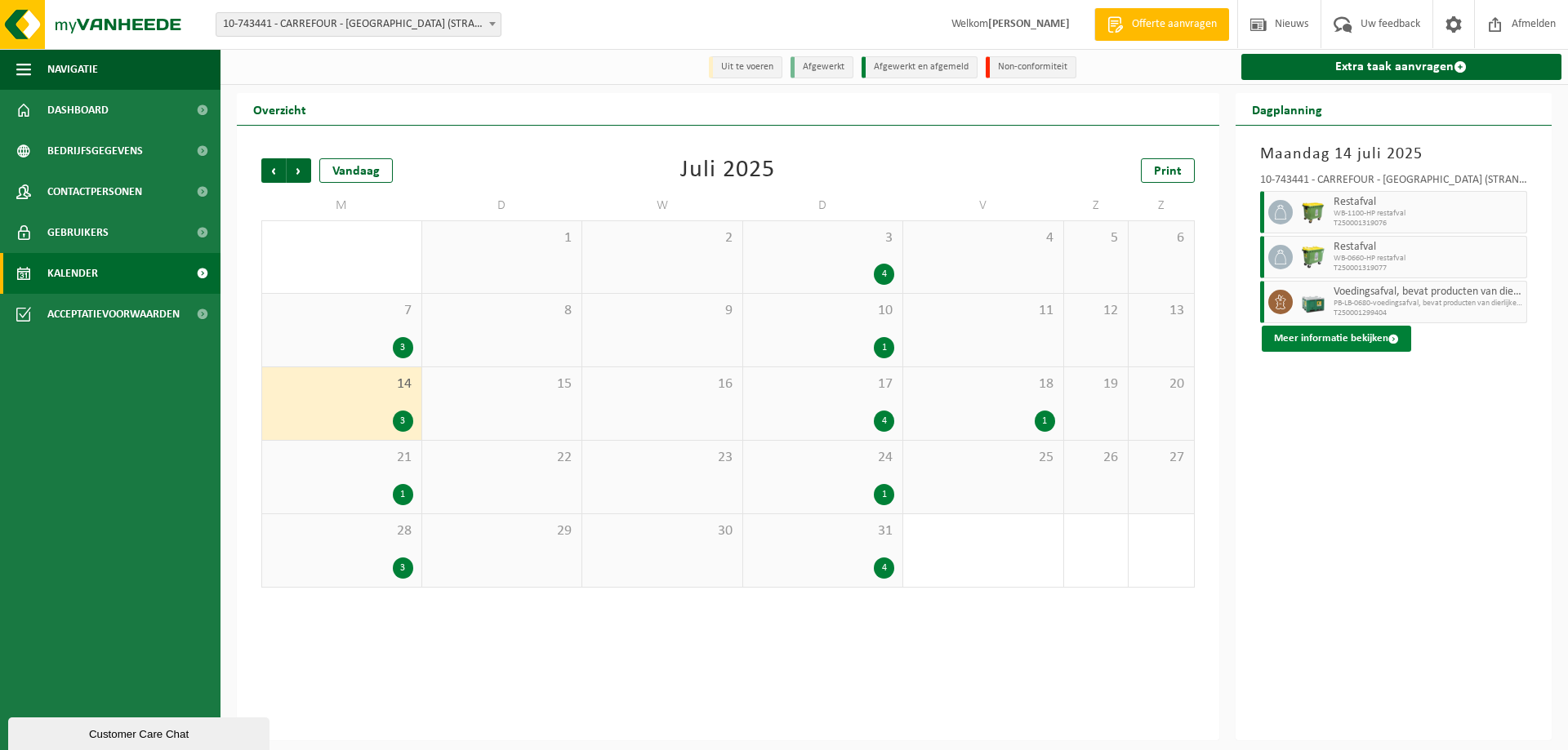
click at [1371, 341] on button "Meer informatie bekijken" at bounding box center [1336, 339] width 149 height 26
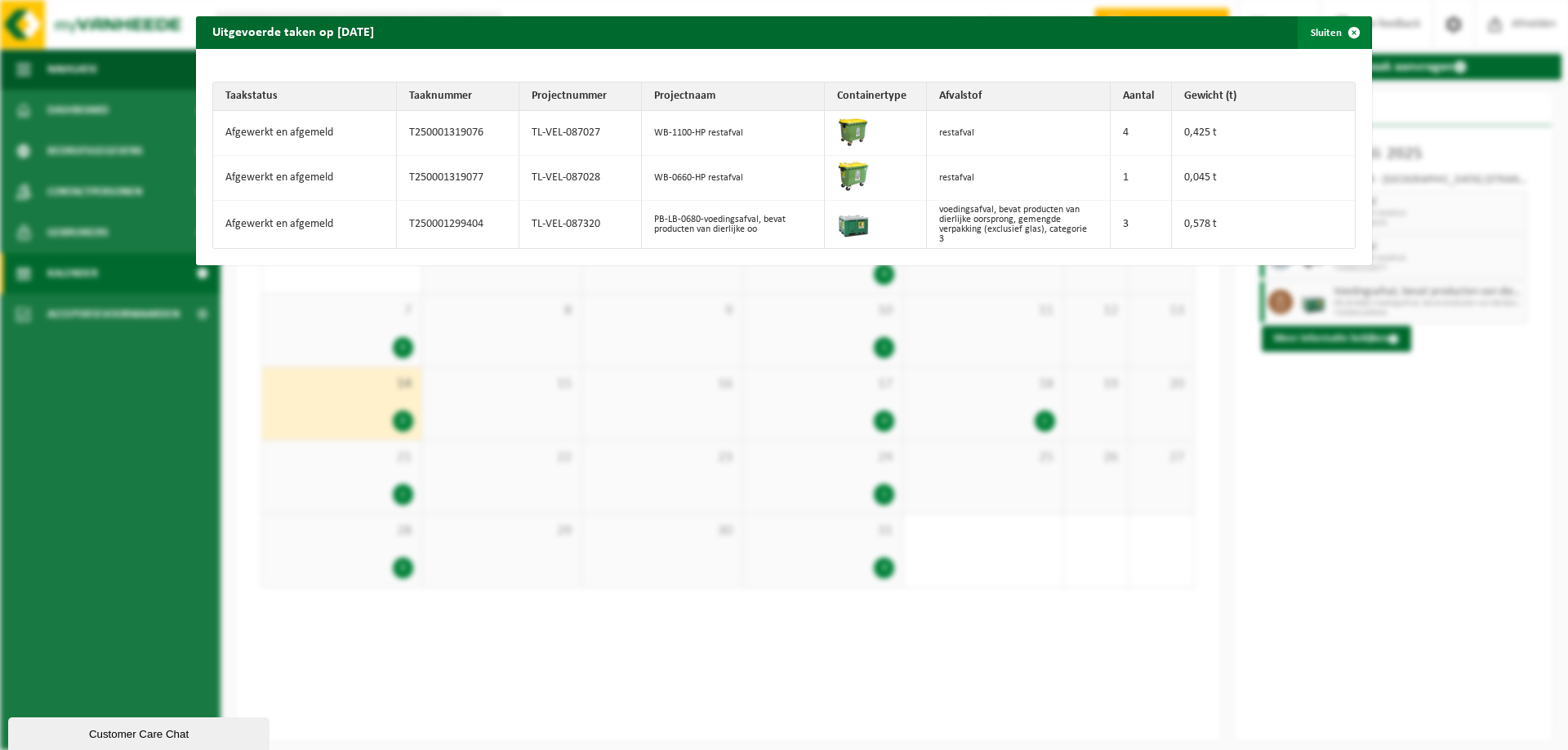
click at [1338, 41] on span "button" at bounding box center [1354, 32] width 32 height 32
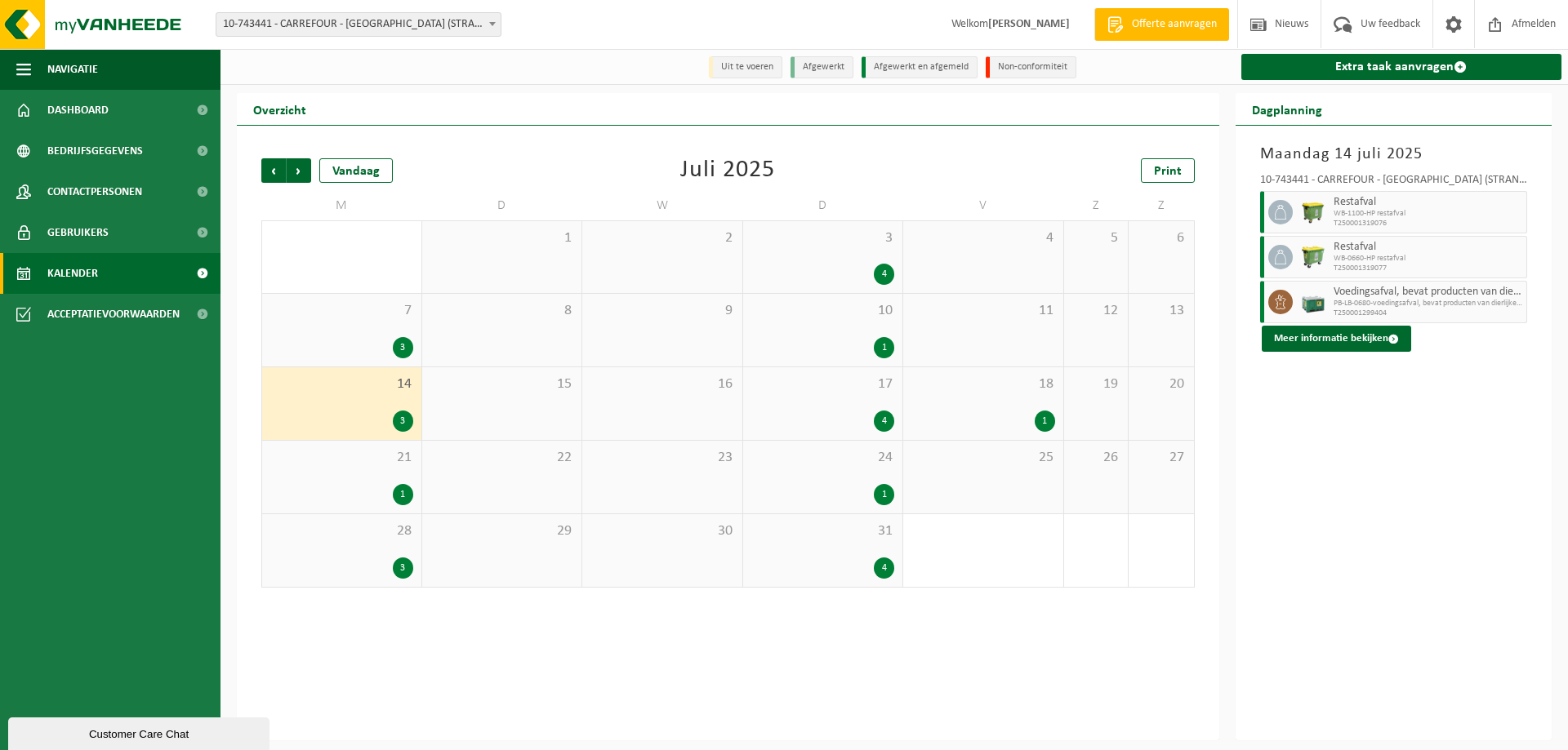
click at [347, 473] on div "21 1" at bounding box center [342, 477] width 160 height 73
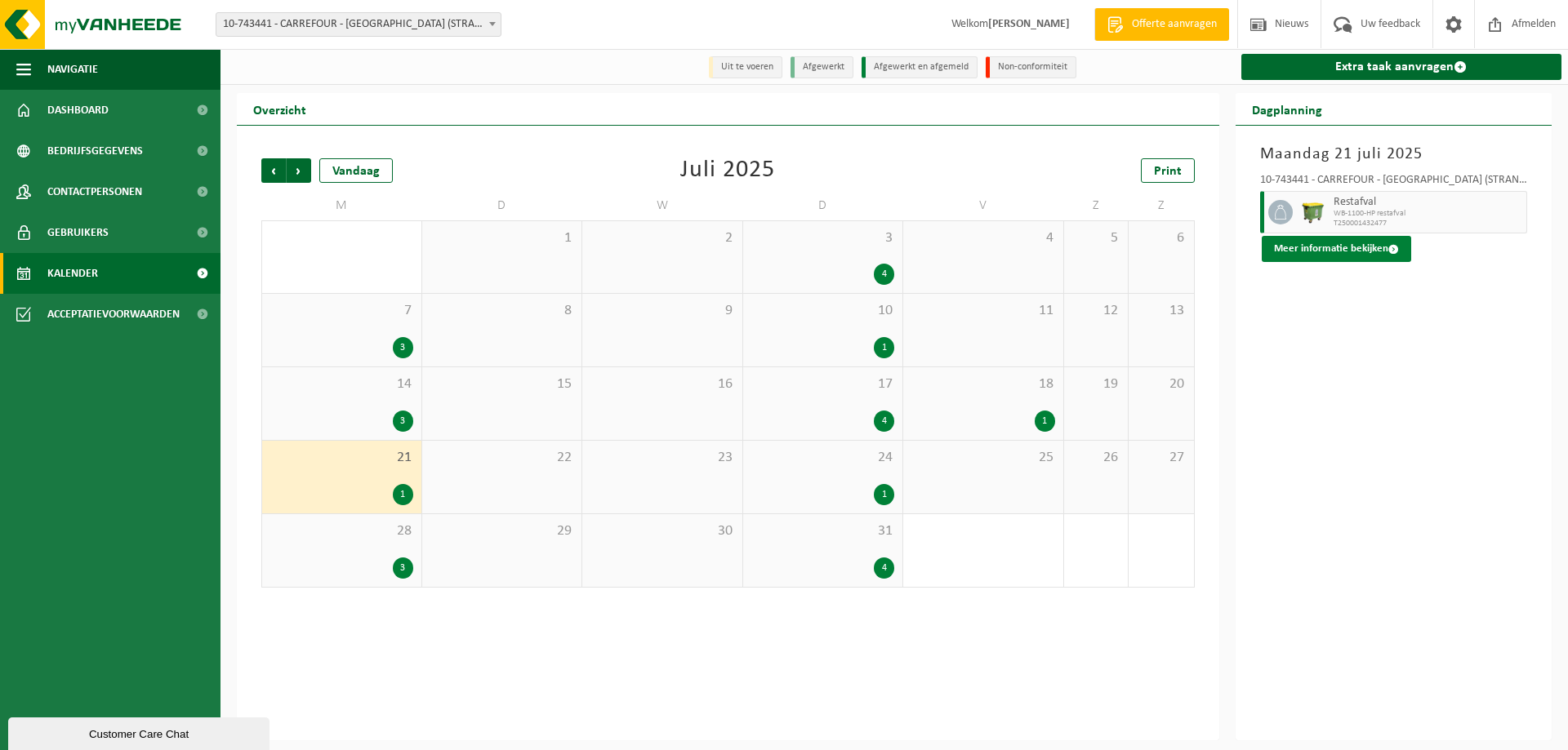
click at [1384, 255] on button "Meer informatie bekijken" at bounding box center [1336, 249] width 149 height 26
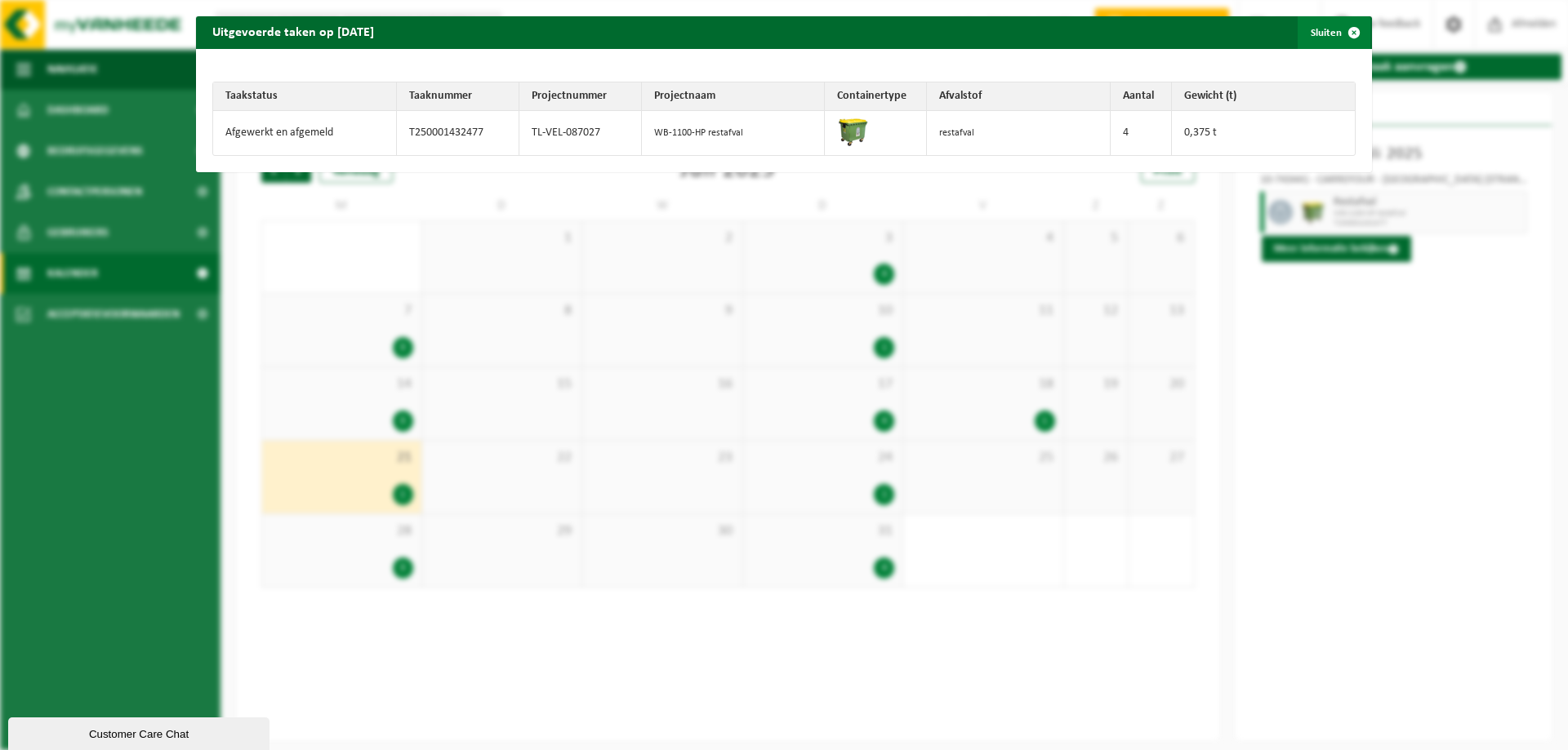
click at [1346, 32] on span "button" at bounding box center [1354, 32] width 32 height 32
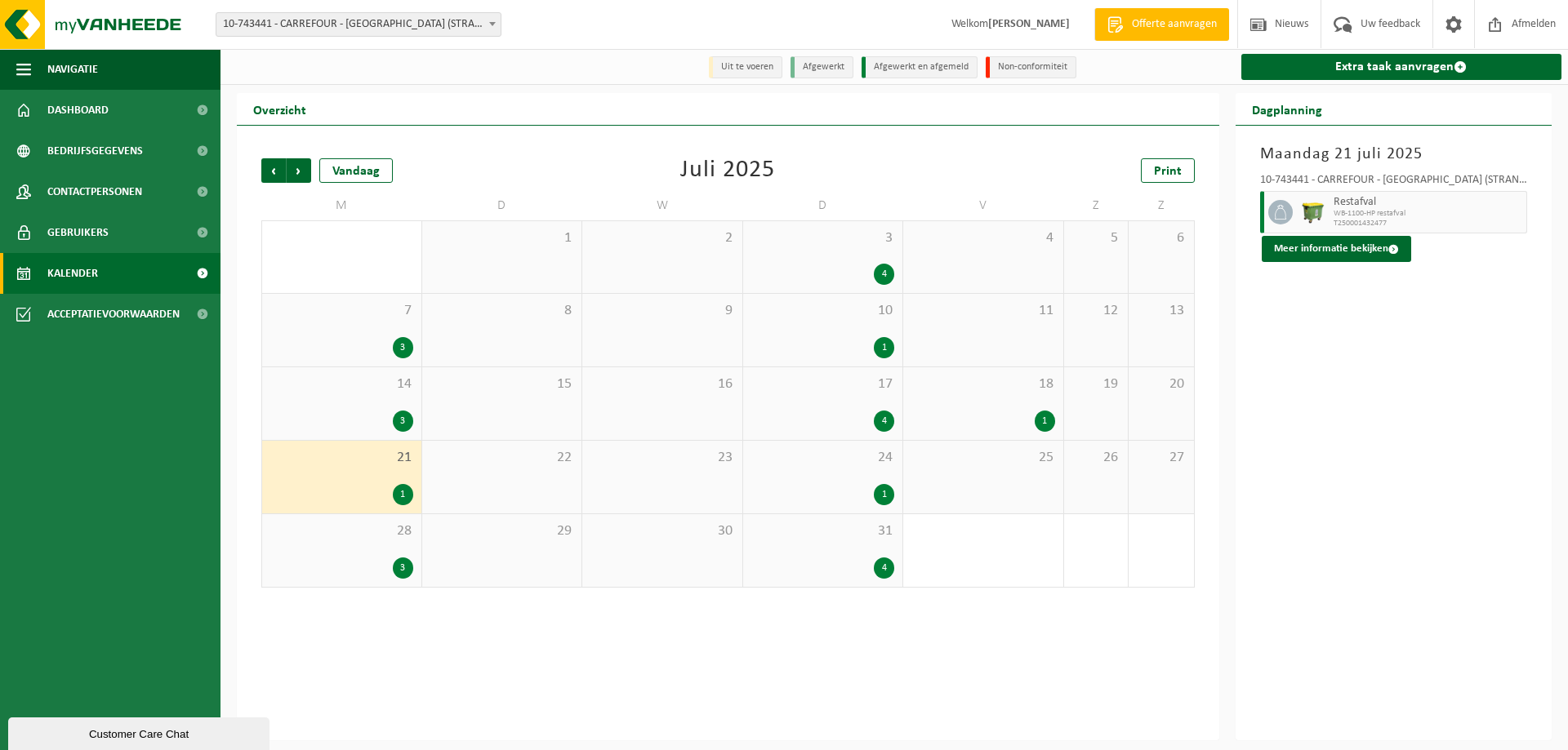
click at [357, 562] on div "3" at bounding box center [341, 568] width 143 height 21
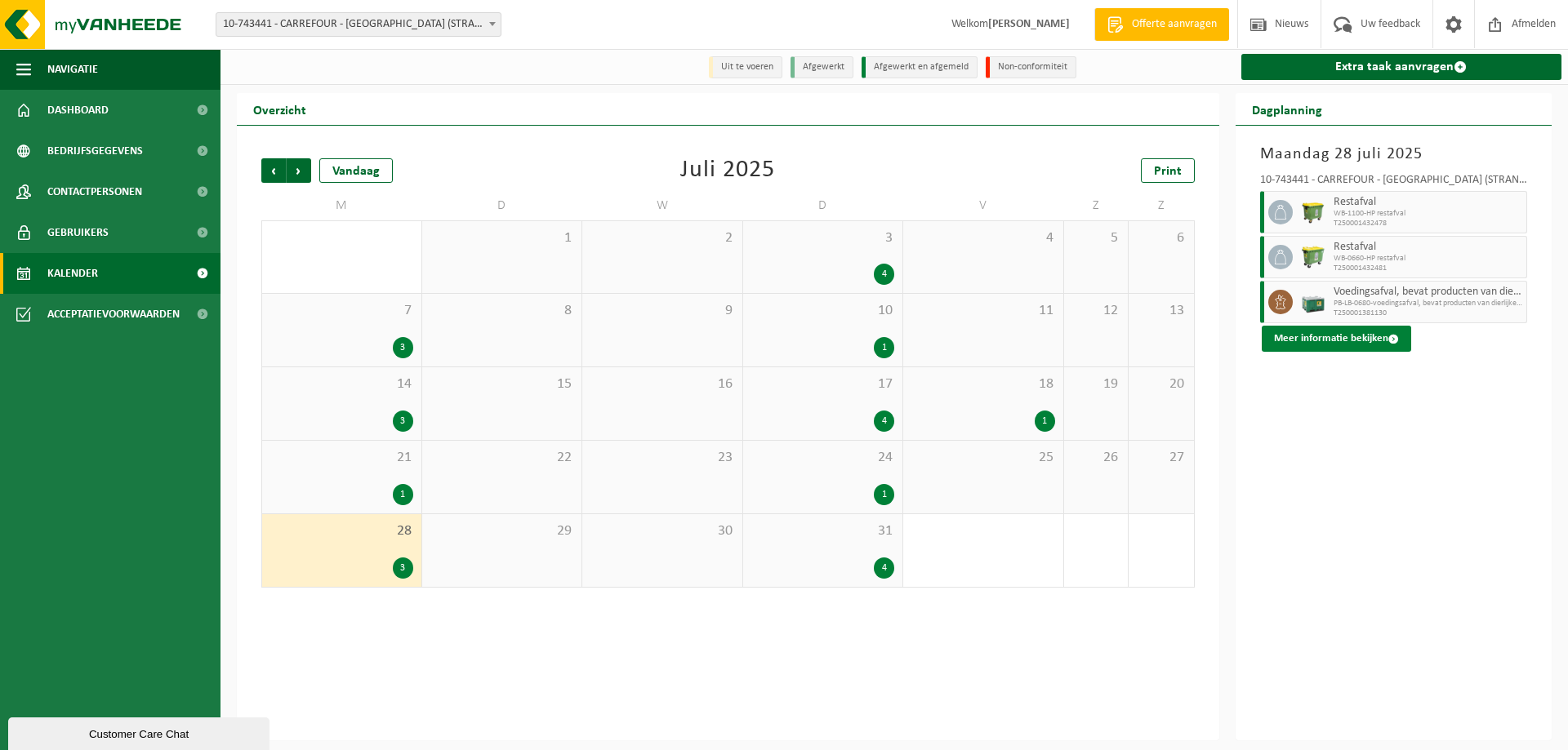
click at [1384, 336] on button "Meer informatie bekijken" at bounding box center [1336, 339] width 149 height 26
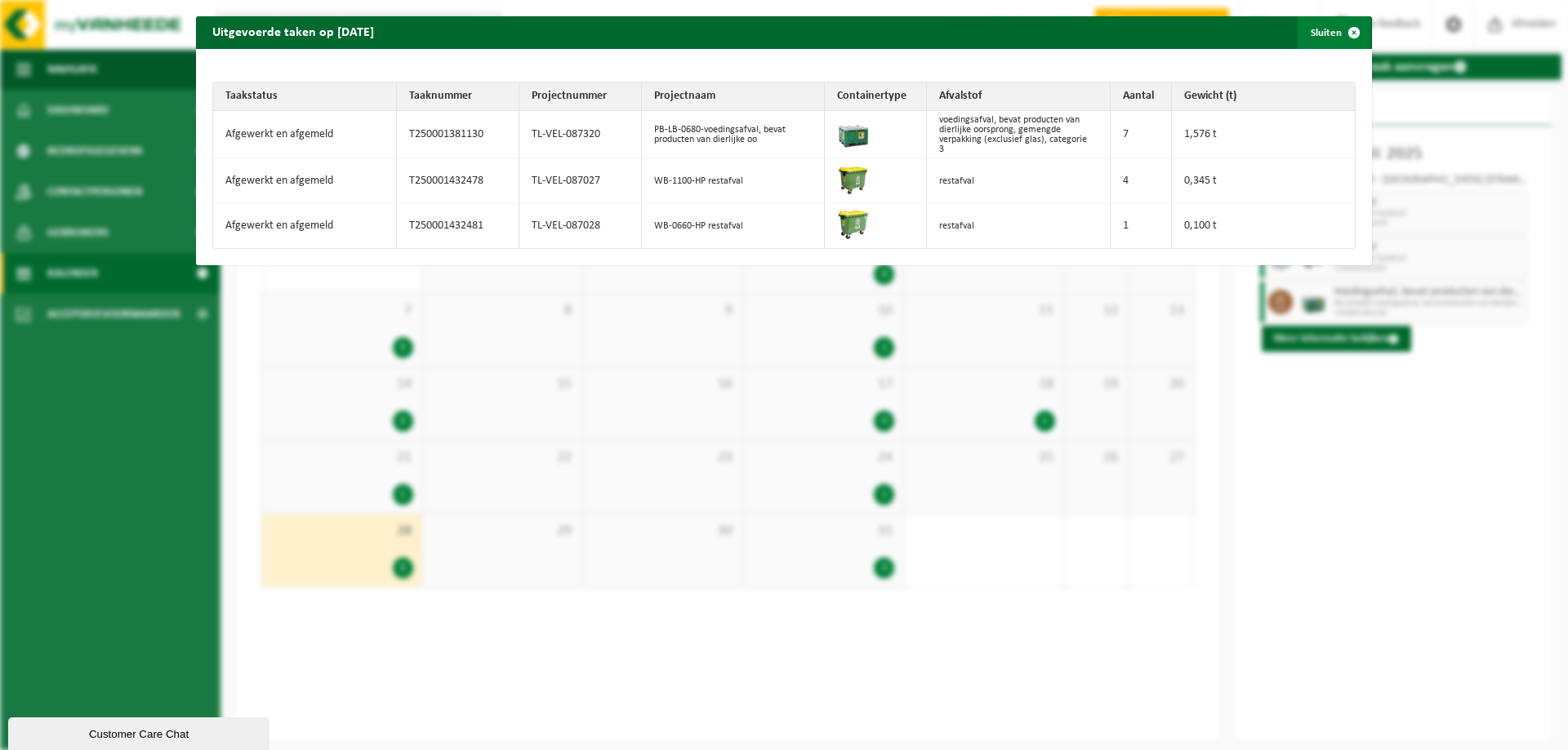
click at [1350, 28] on span "button" at bounding box center [1354, 32] width 32 height 32
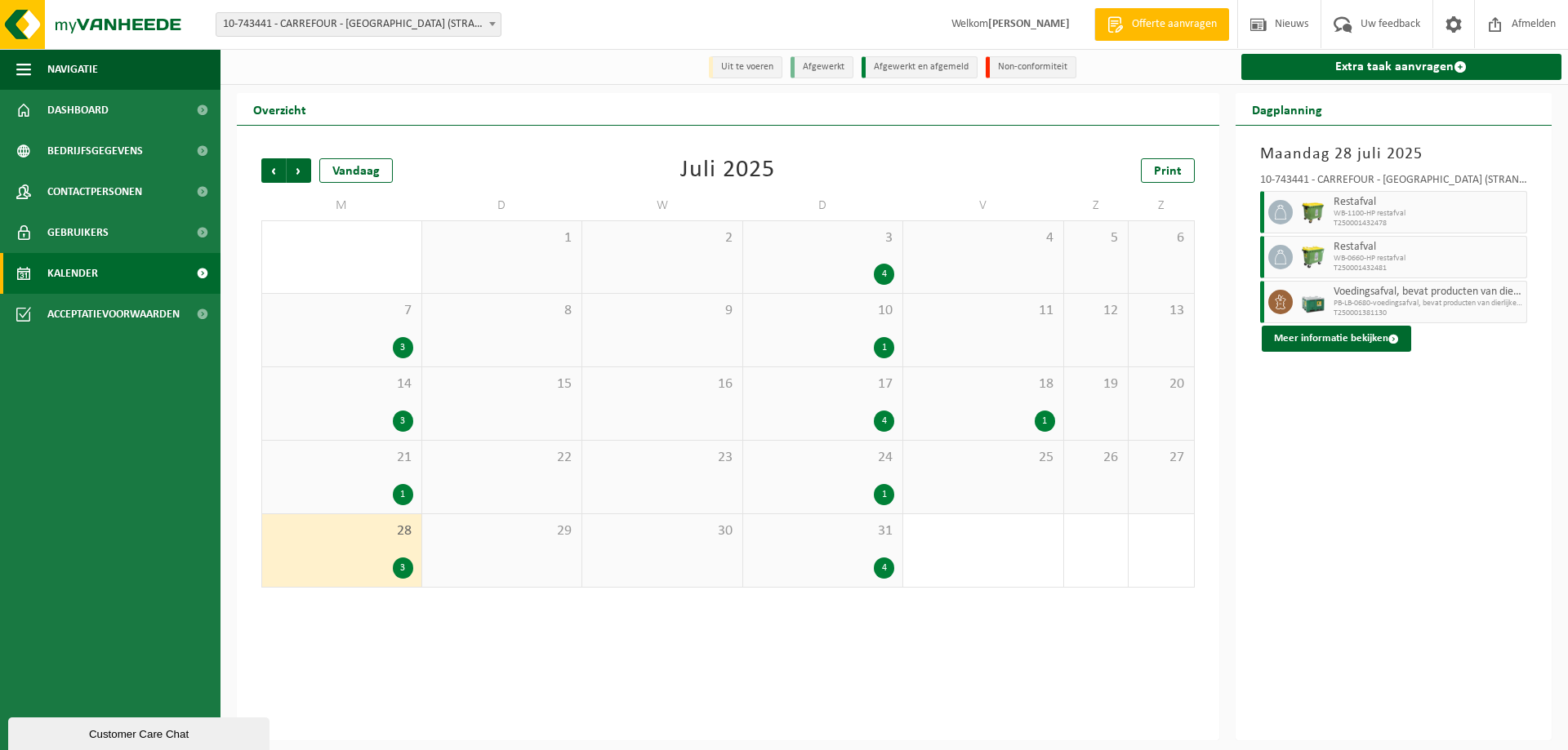
click at [1020, 418] on div "1" at bounding box center [983, 421] width 143 height 21
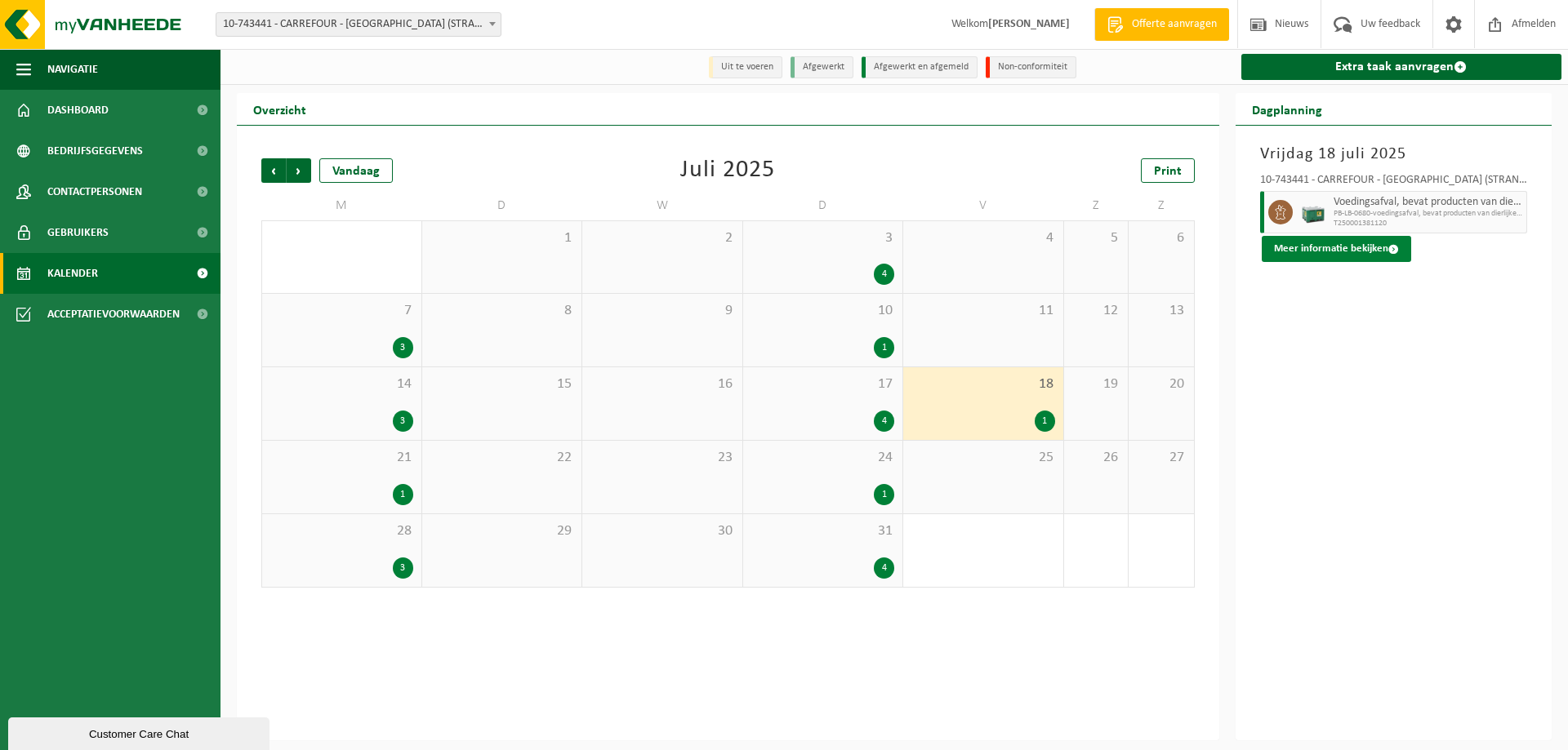
click at [1358, 249] on button "Meer informatie bekijken" at bounding box center [1336, 249] width 149 height 26
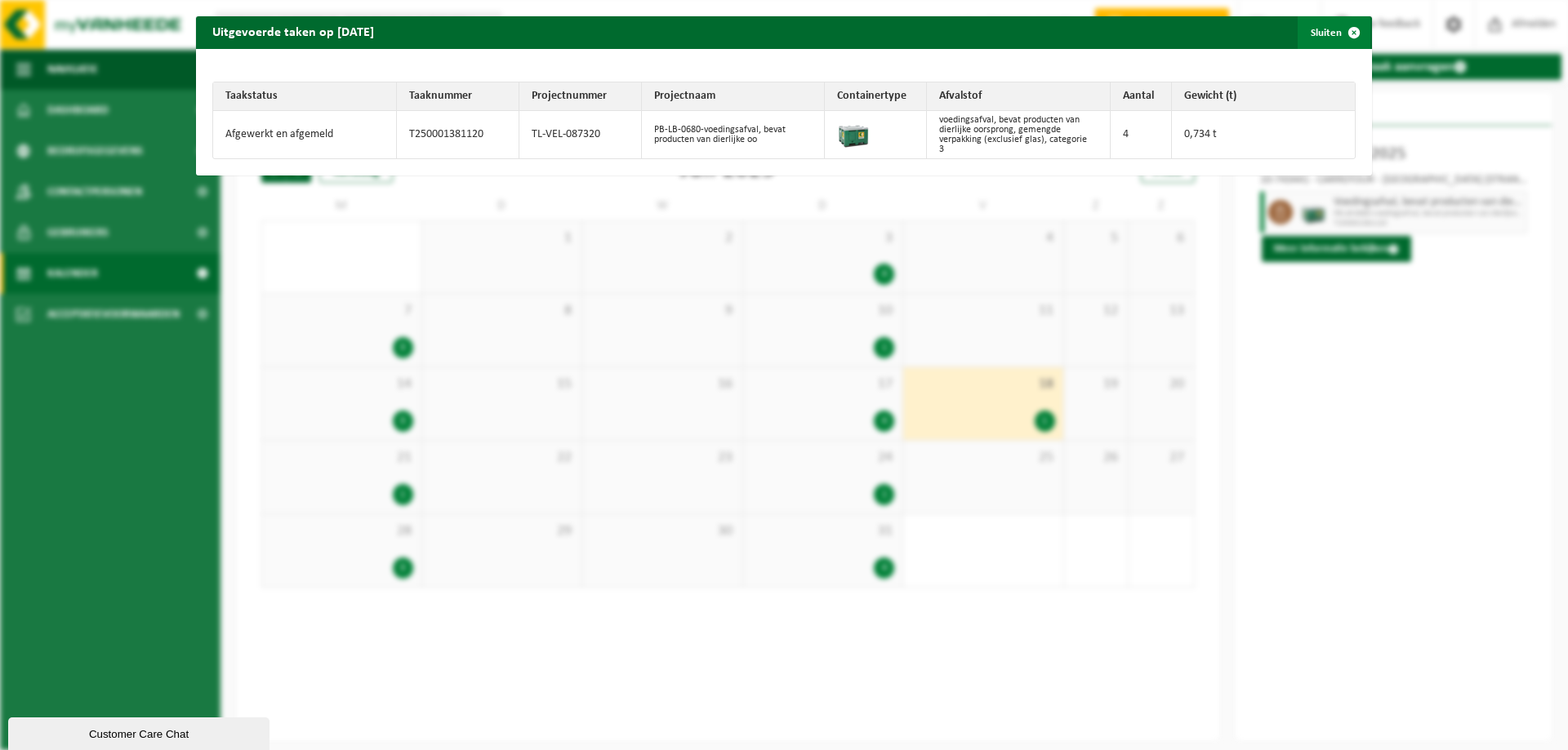
click at [1344, 31] on span "button" at bounding box center [1354, 32] width 32 height 32
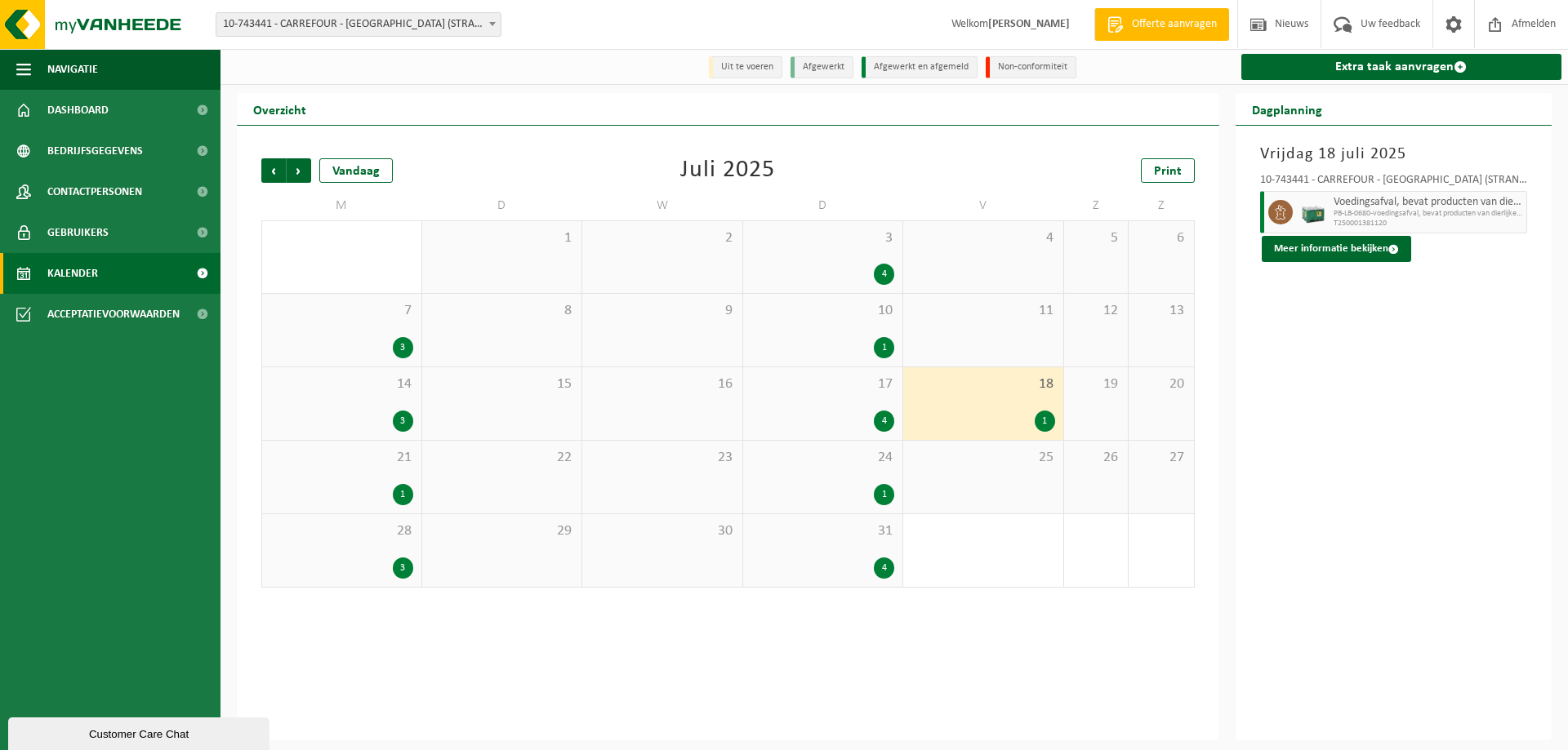
click at [1398, 437] on div "Vrijdag 18 juli 2025 10-743441 - CARREFOUR - KOKSIJDE (STRANDLAAN) 691 - KOKSIJ…" at bounding box center [1393, 433] width 317 height 614
click at [267, 173] on span "Vorige" at bounding box center [273, 171] width 25 height 25
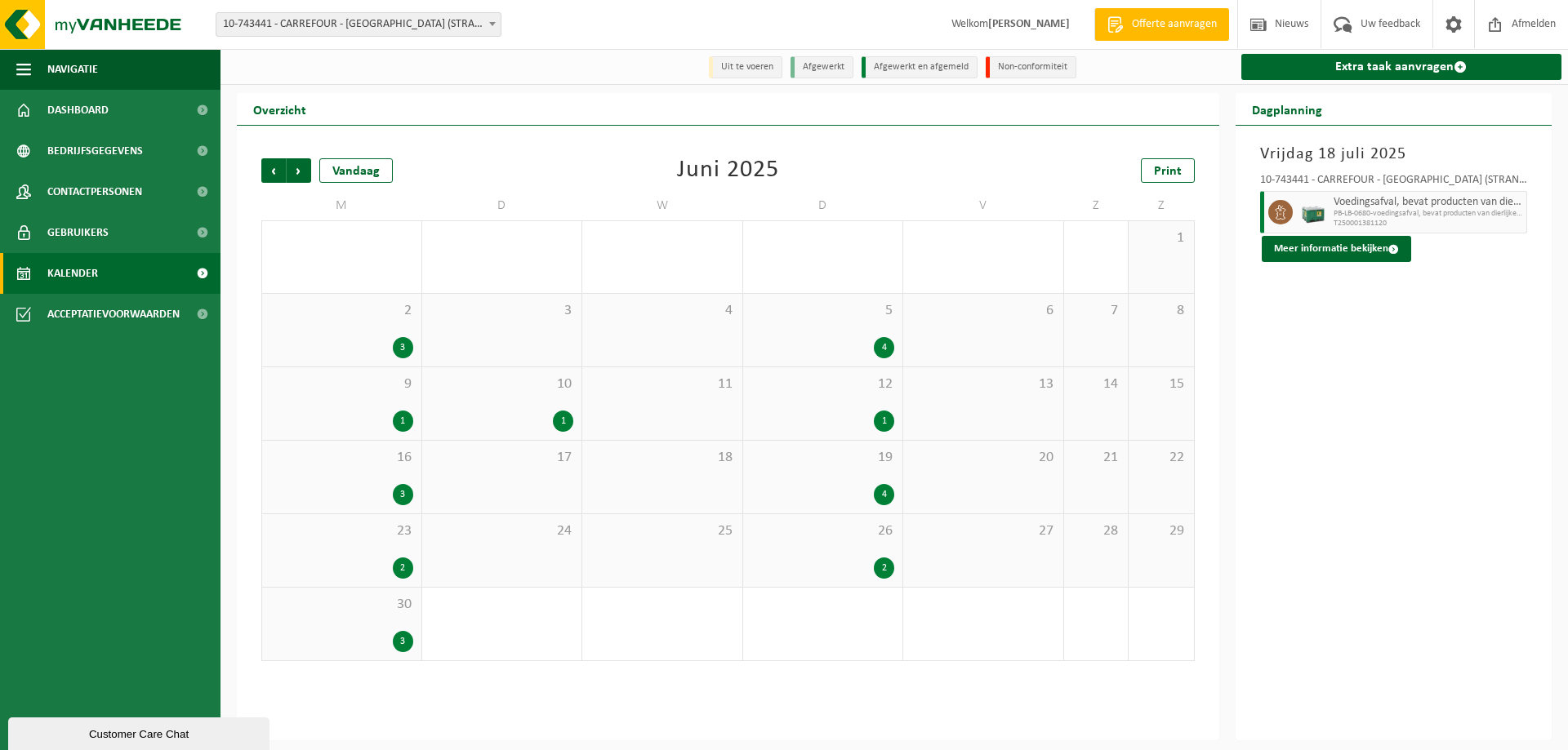
click at [348, 336] on div "2 3" at bounding box center [342, 330] width 160 height 73
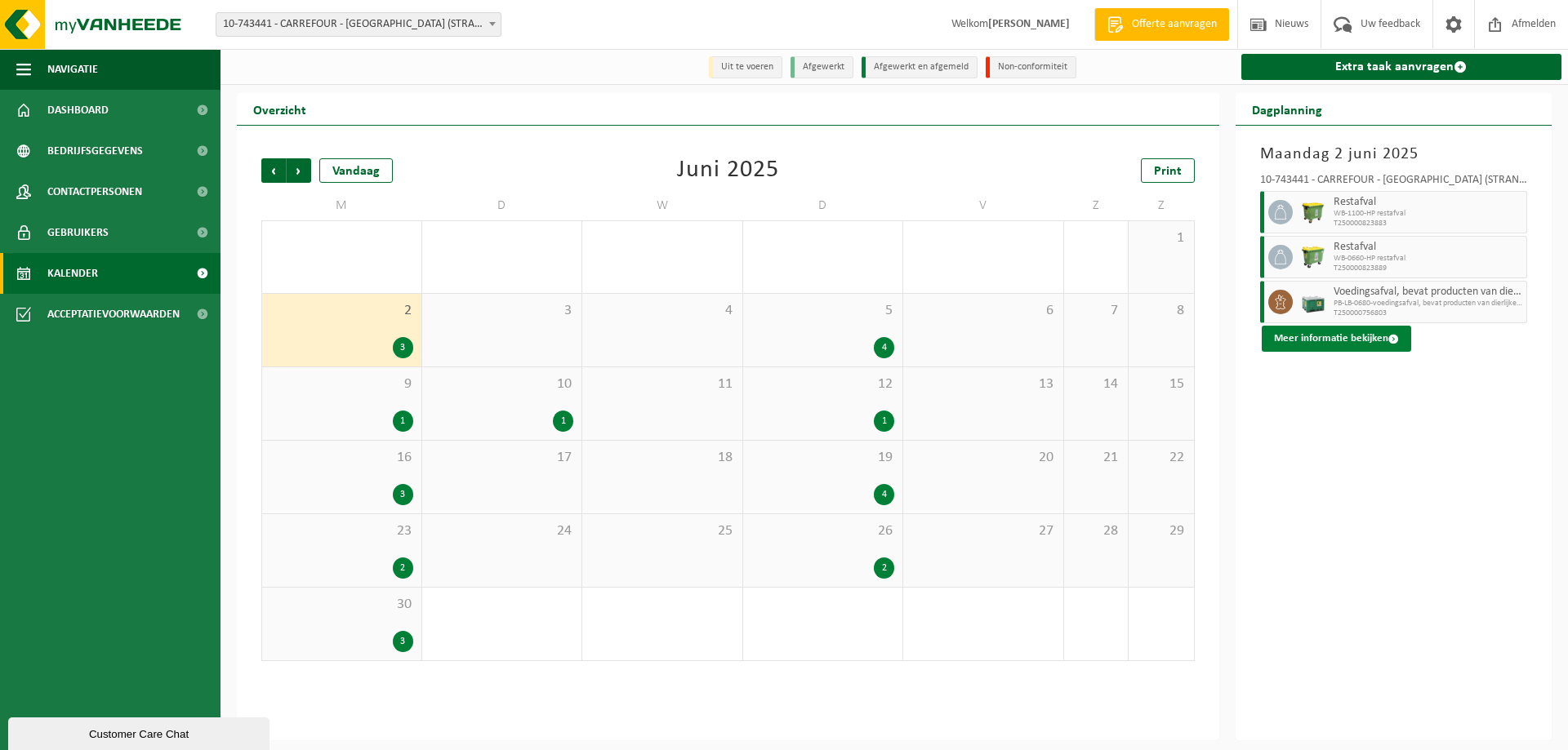
click at [1355, 343] on button "Meer informatie bekijken" at bounding box center [1336, 339] width 149 height 26
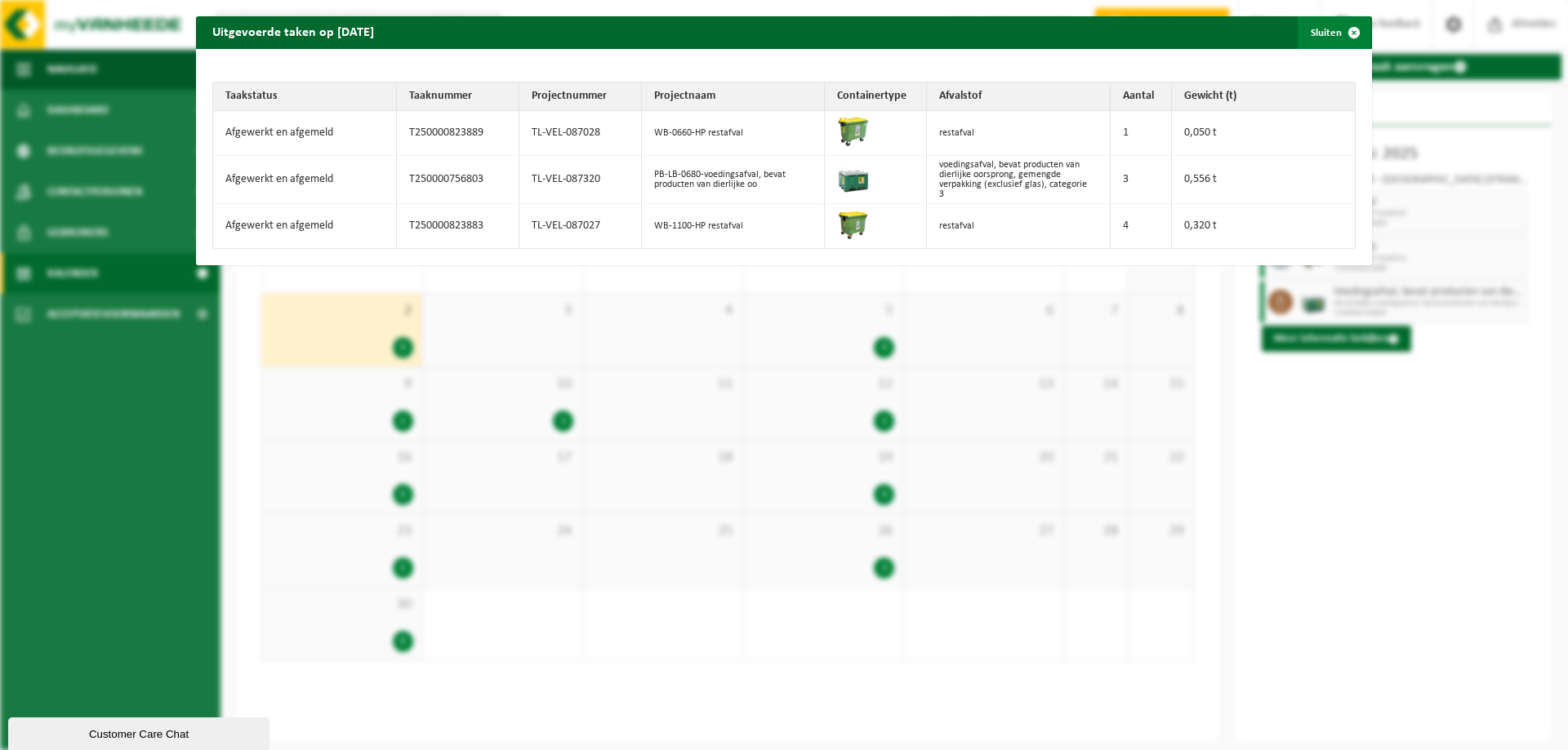
click at [1350, 31] on span "button" at bounding box center [1354, 32] width 32 height 32
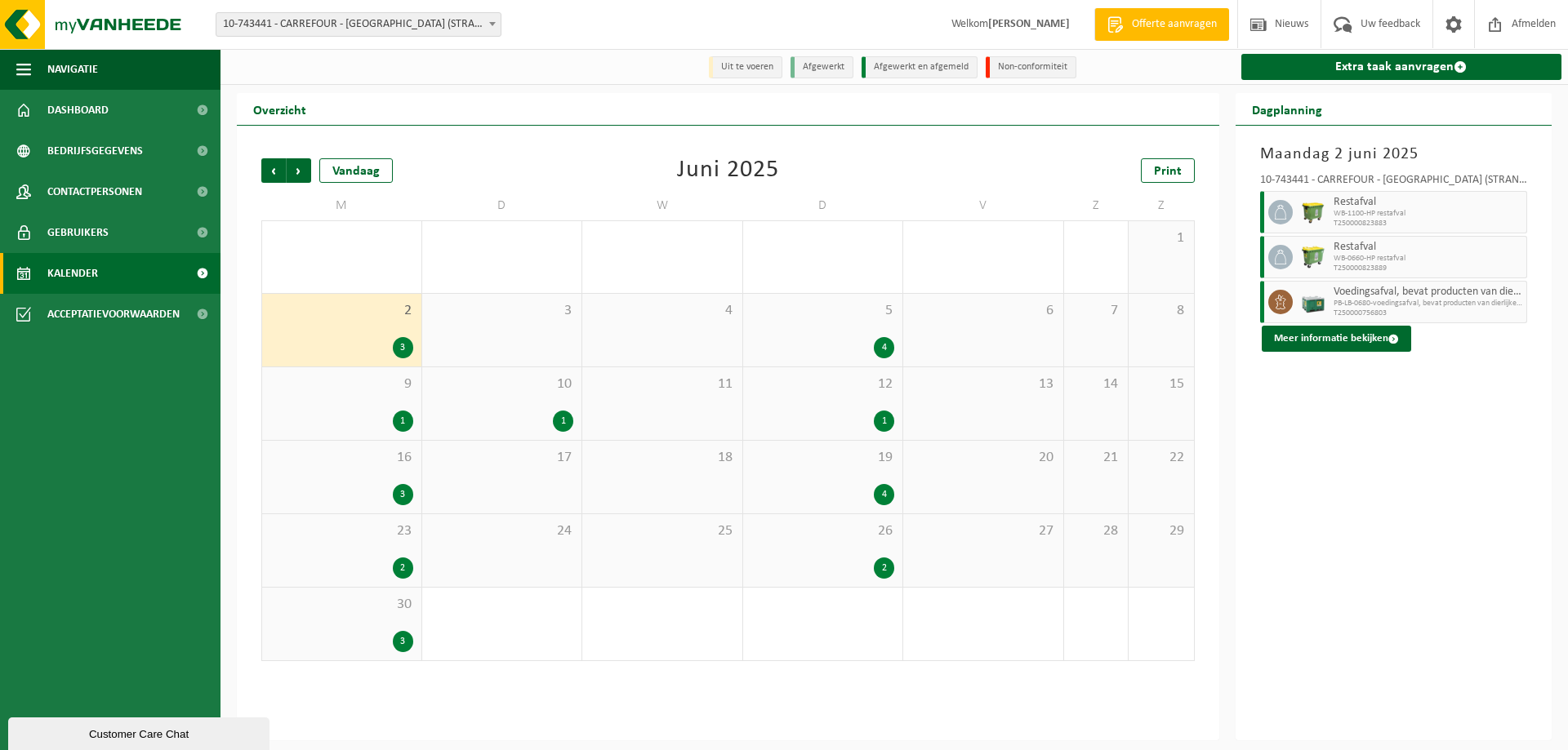
click at [334, 414] on div "1" at bounding box center [341, 421] width 143 height 21
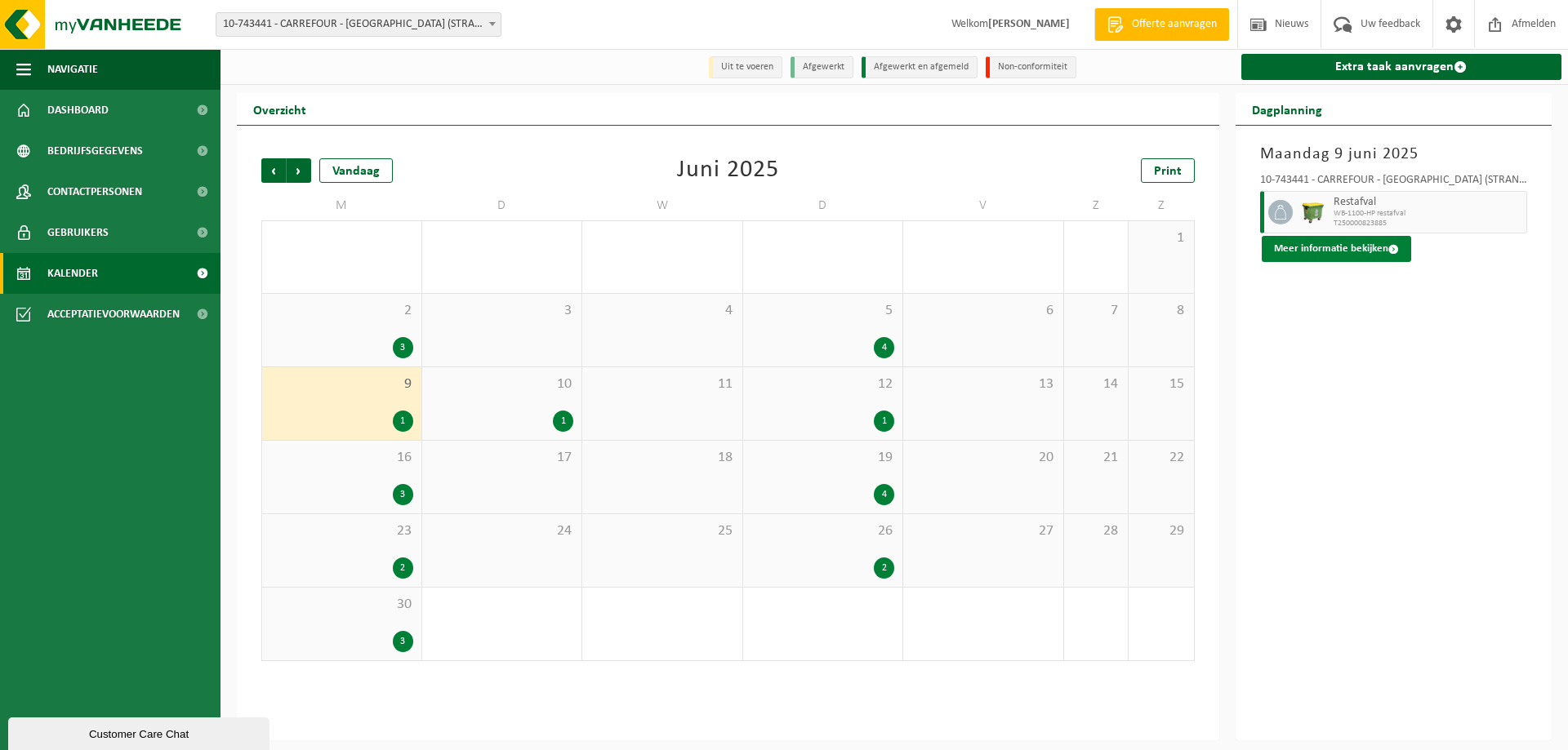
click at [1355, 248] on button "Meer informatie bekijken" at bounding box center [1336, 249] width 149 height 26
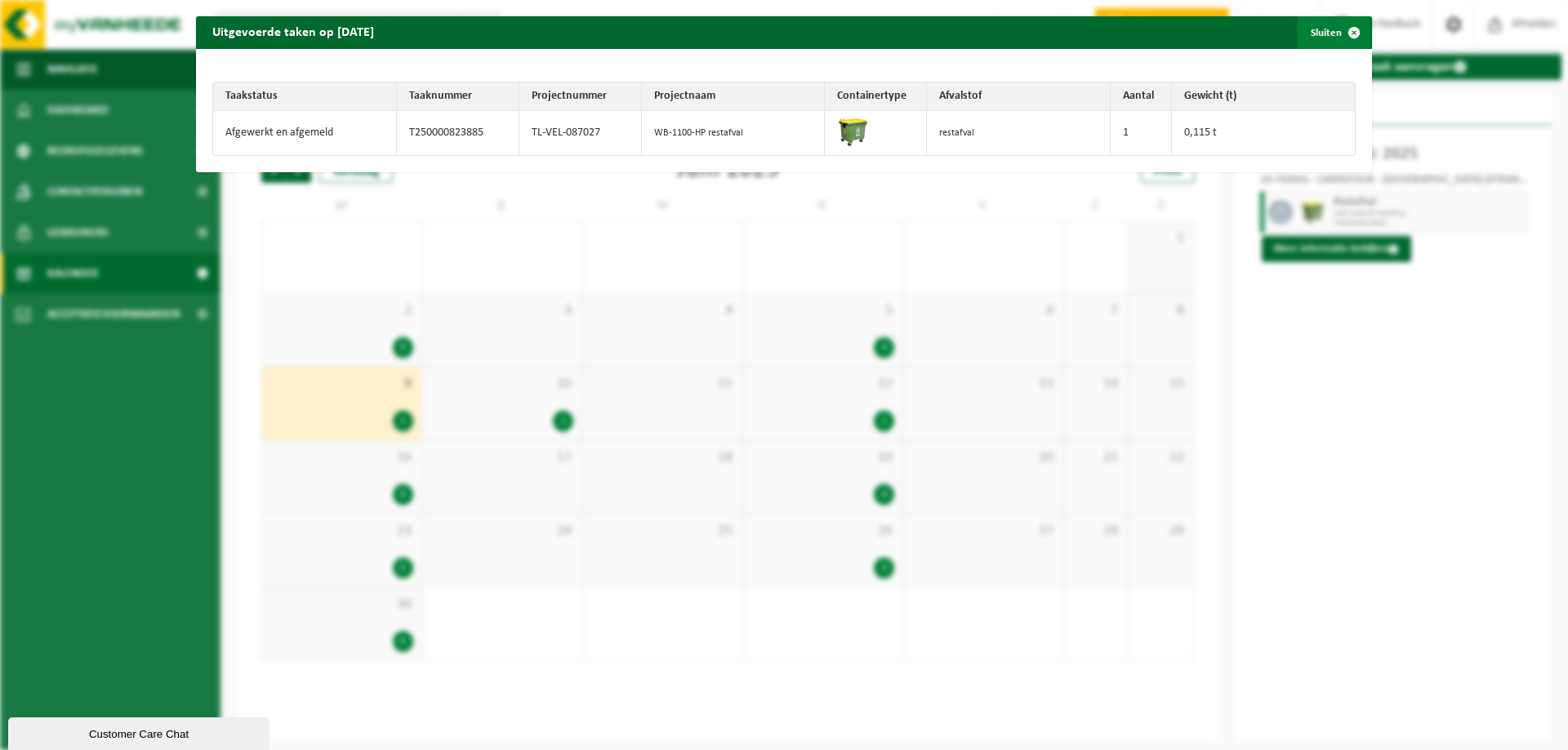
click at [1347, 36] on span "button" at bounding box center [1354, 32] width 32 height 32
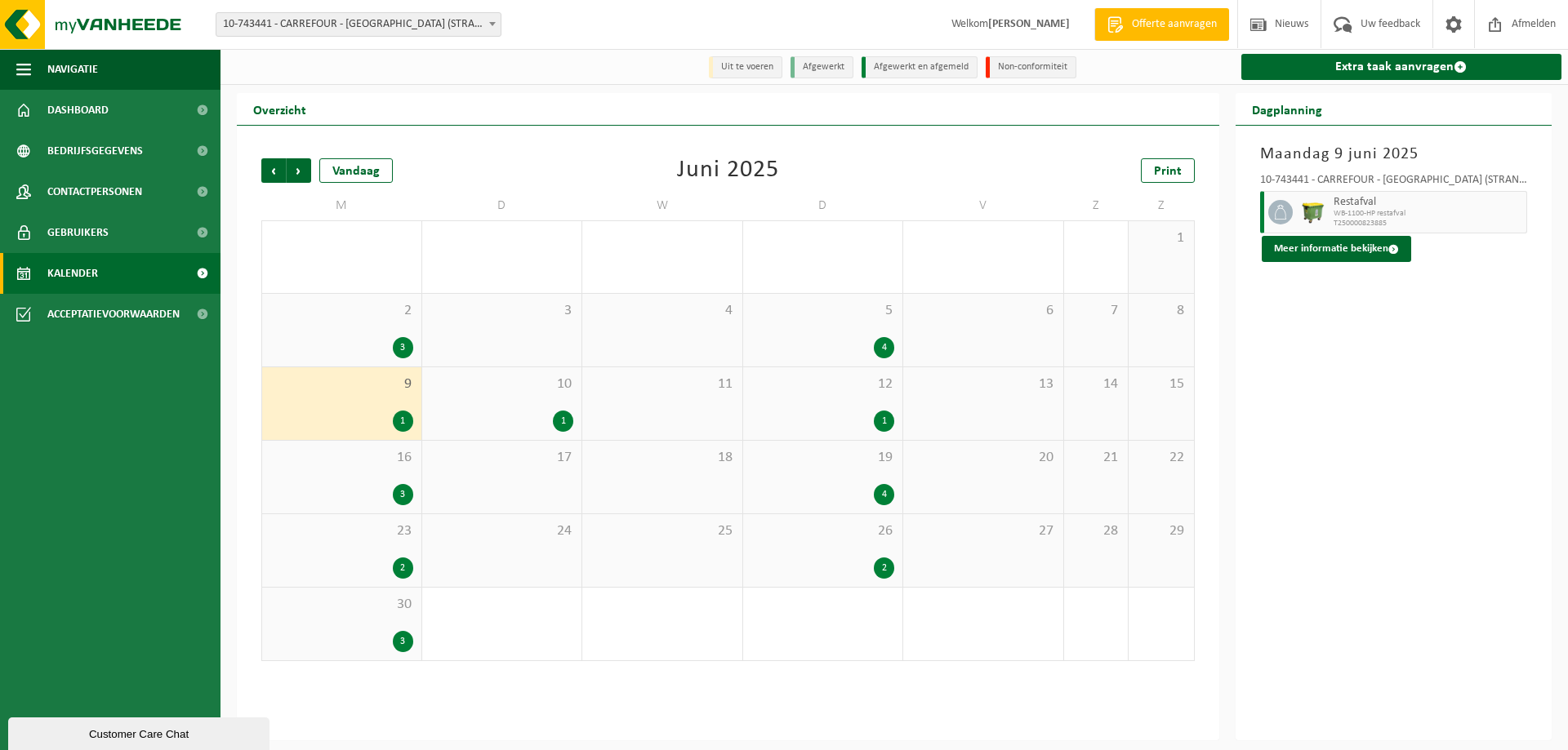
click at [323, 472] on div "16 3" at bounding box center [342, 477] width 160 height 73
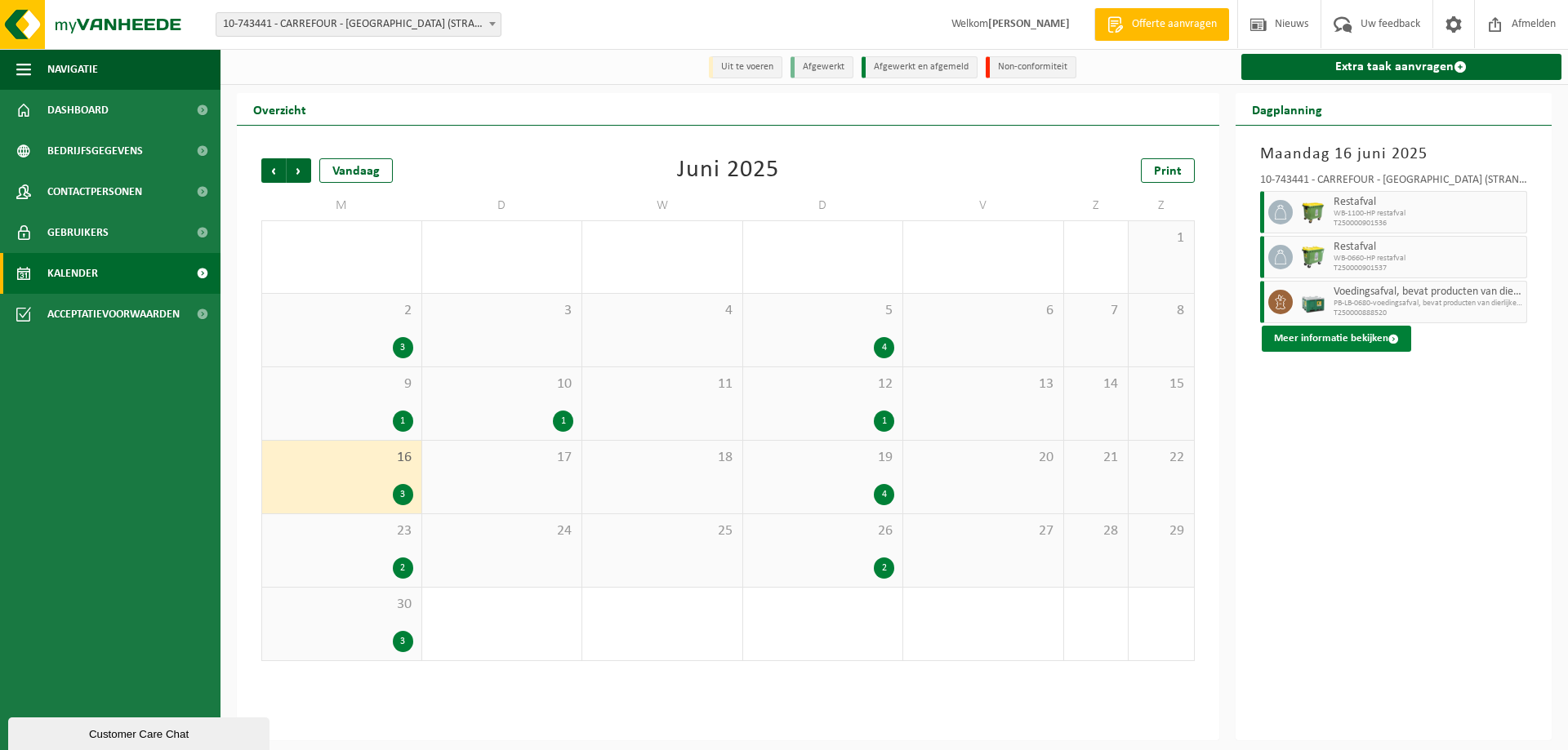
click at [1357, 336] on button "Meer informatie bekijken" at bounding box center [1336, 339] width 149 height 26
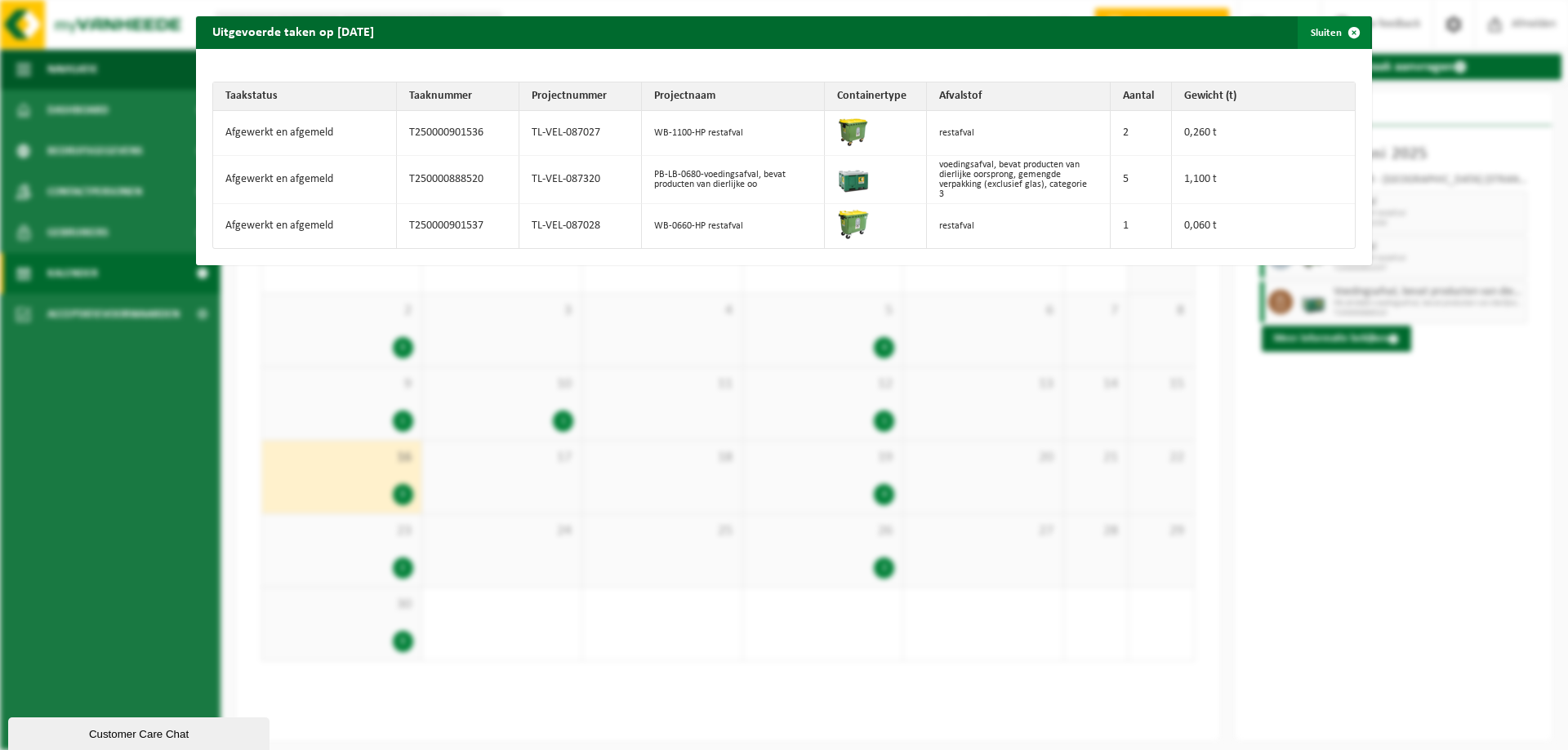
click at [1346, 29] on span "button" at bounding box center [1354, 32] width 32 height 32
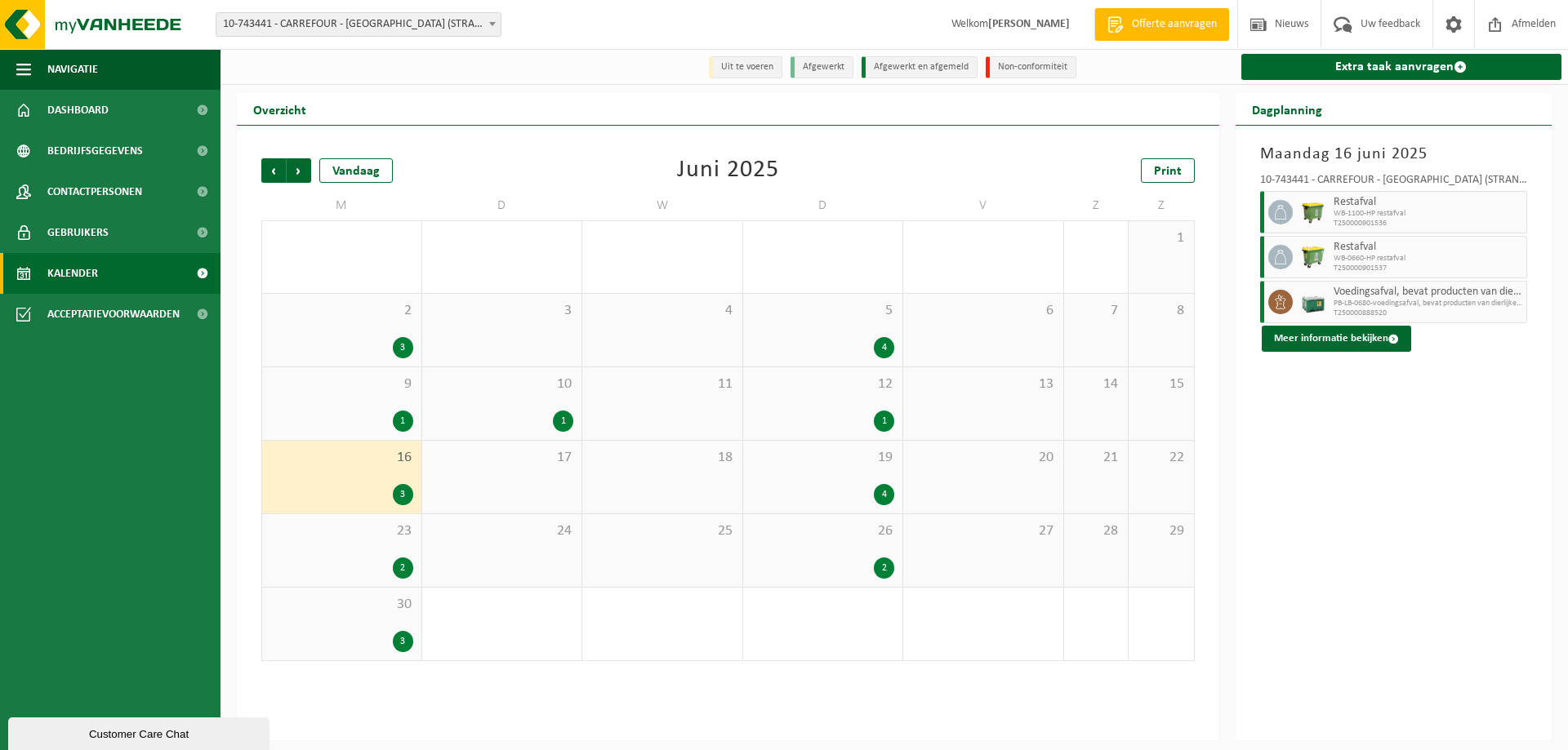
click at [337, 562] on div "2" at bounding box center [341, 568] width 143 height 21
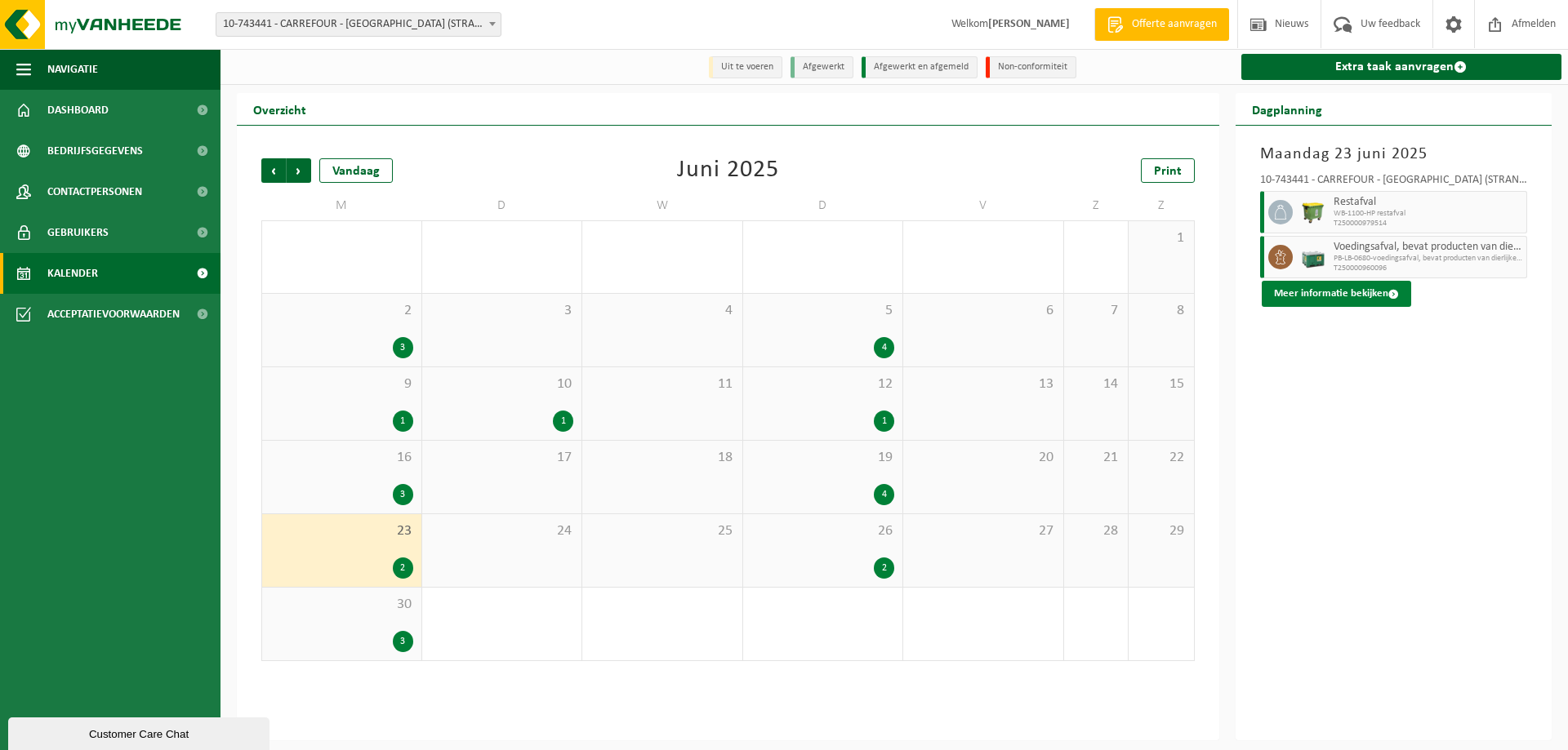
click at [1337, 290] on button "Meer informatie bekijken" at bounding box center [1336, 294] width 149 height 26
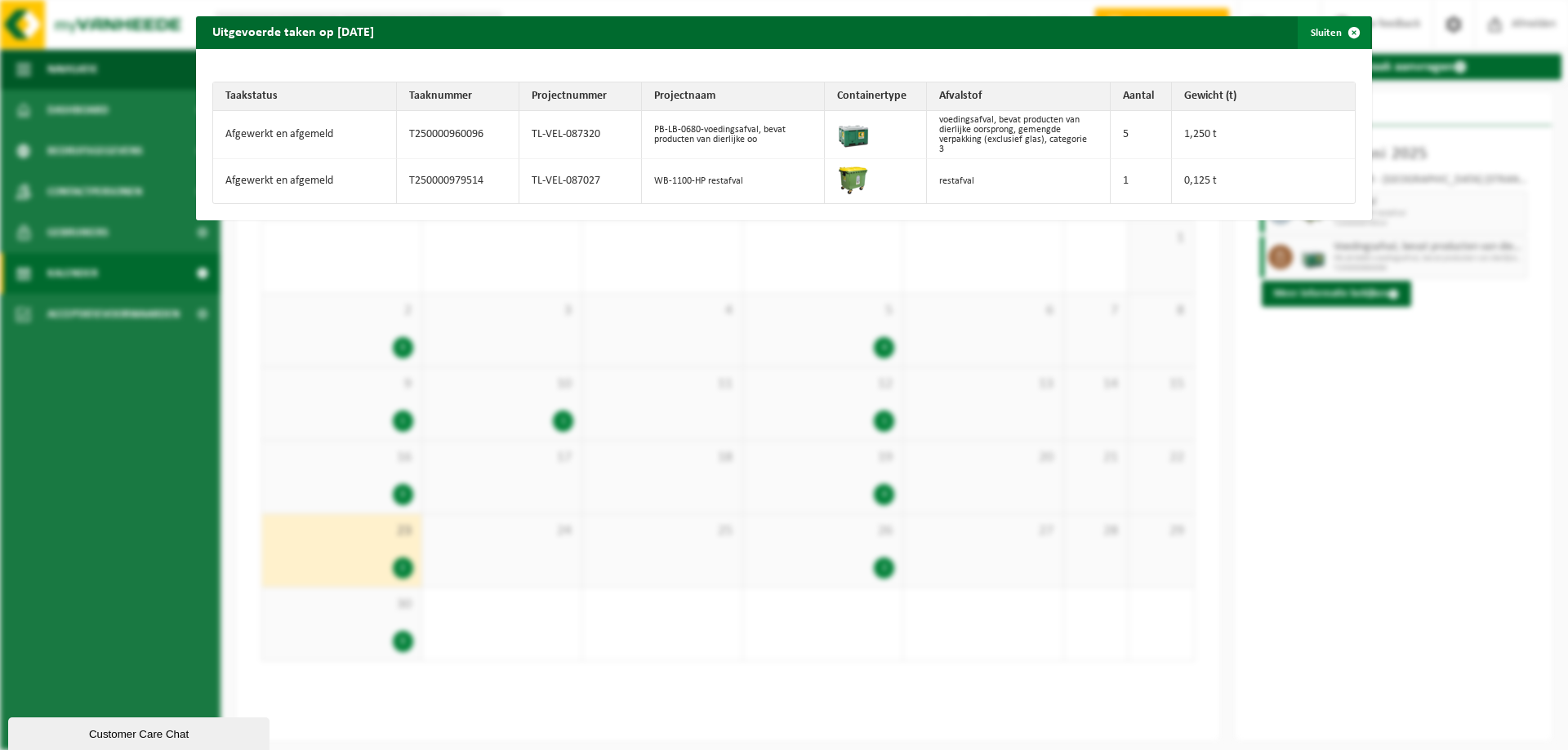
click at [1344, 30] on span "button" at bounding box center [1354, 32] width 32 height 32
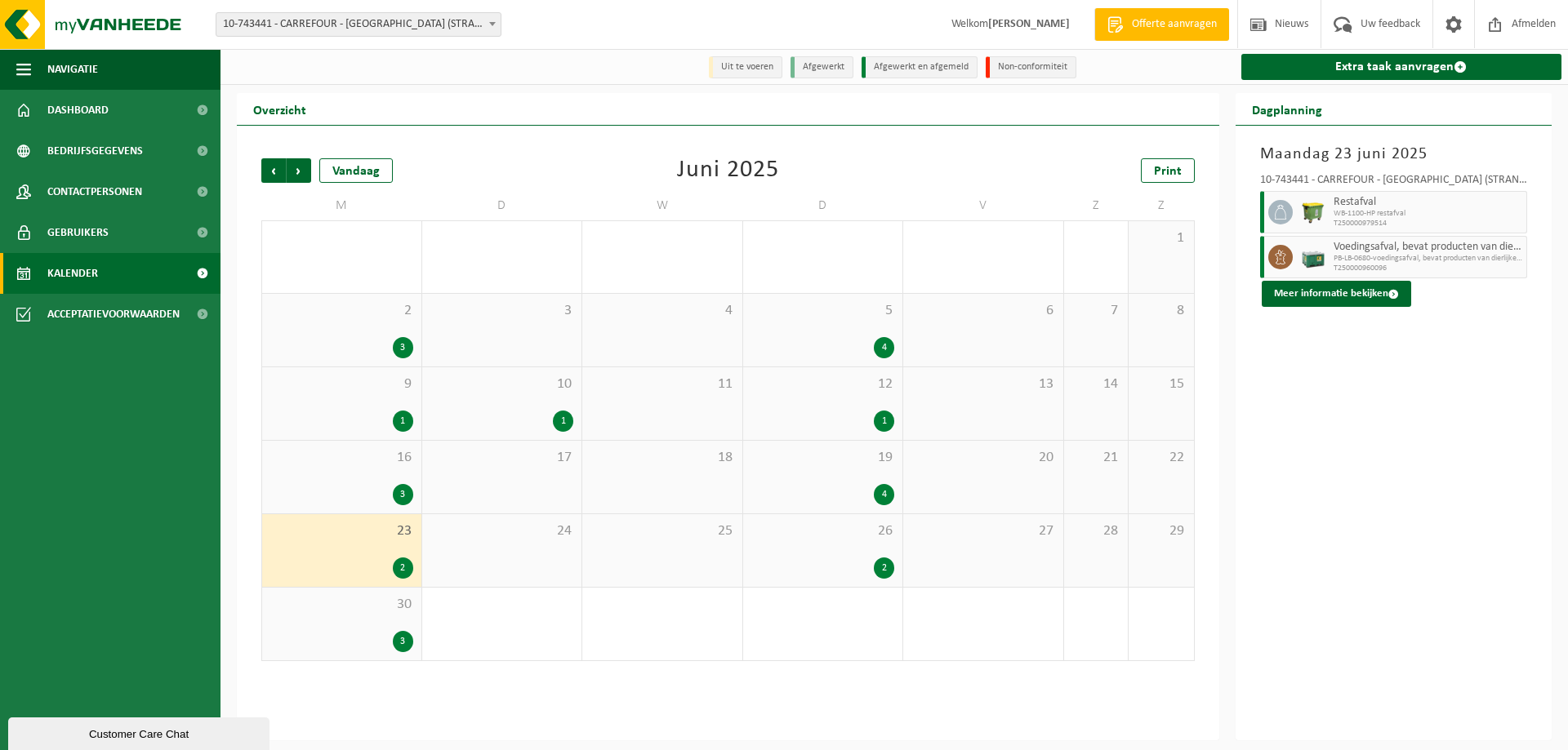
click at [353, 626] on div "30 3" at bounding box center [342, 624] width 160 height 73
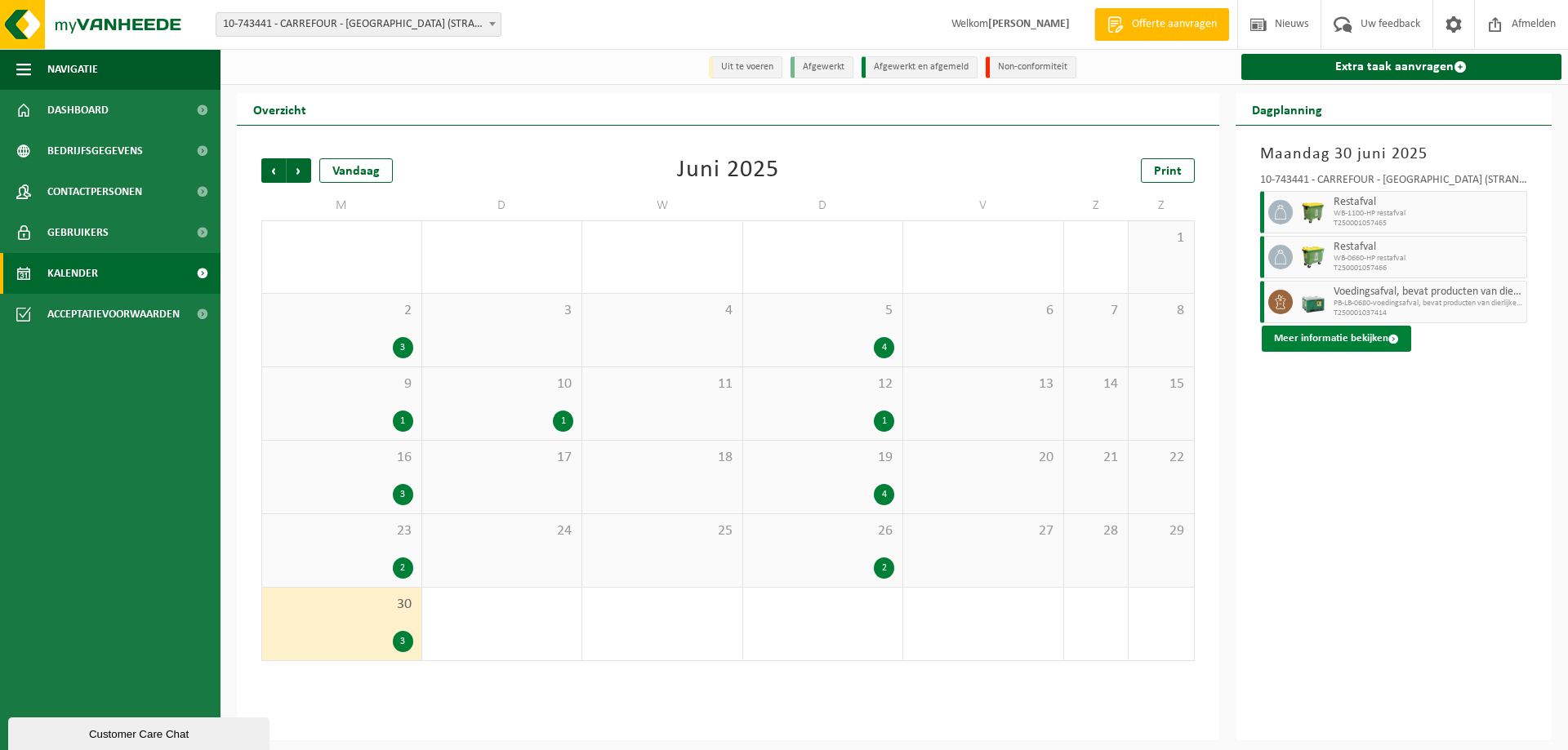
click at [1362, 341] on button "Meer informatie bekijken" at bounding box center [1336, 339] width 149 height 26
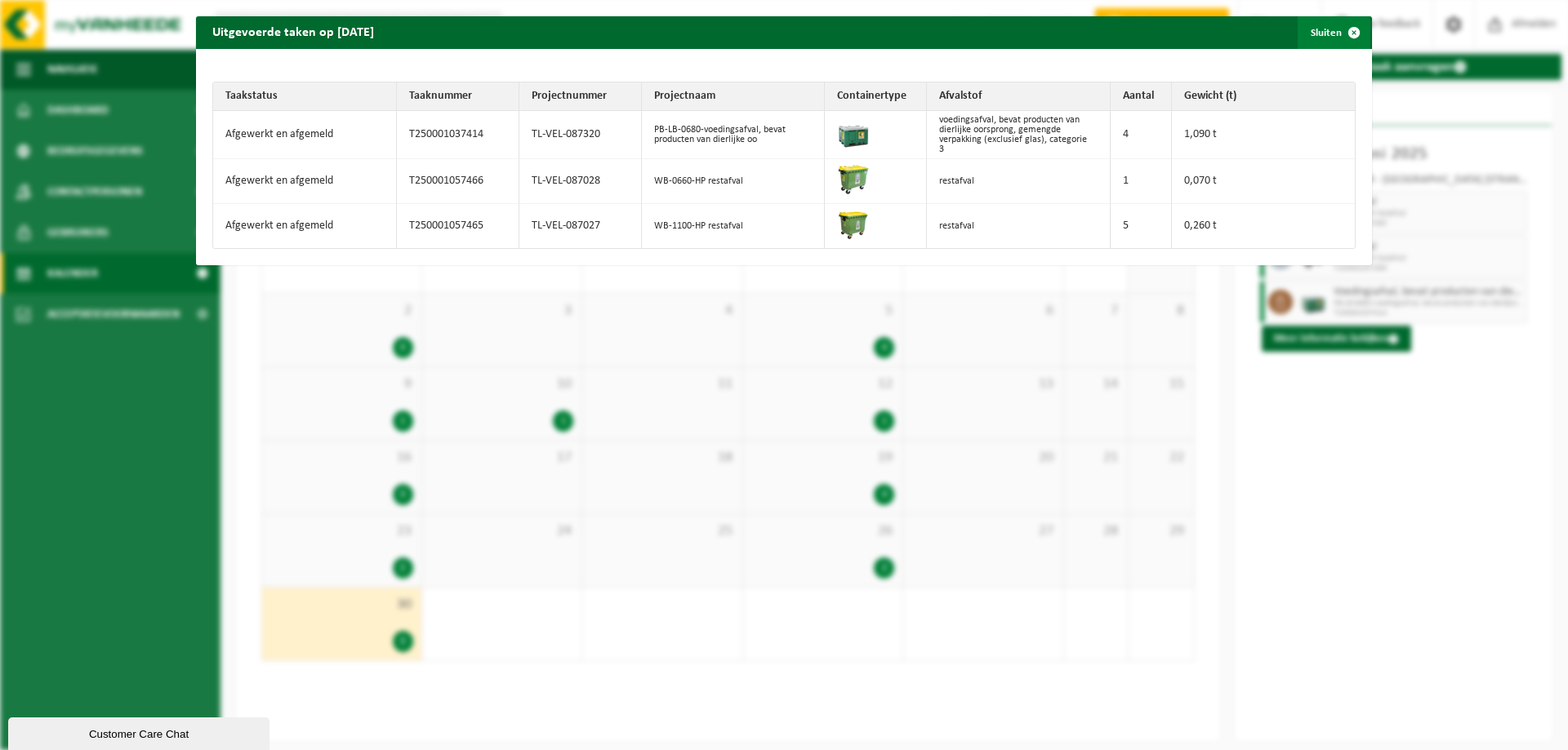
click at [1345, 27] on span "button" at bounding box center [1354, 32] width 32 height 32
